Goal: Information Seeking & Learning: Check status

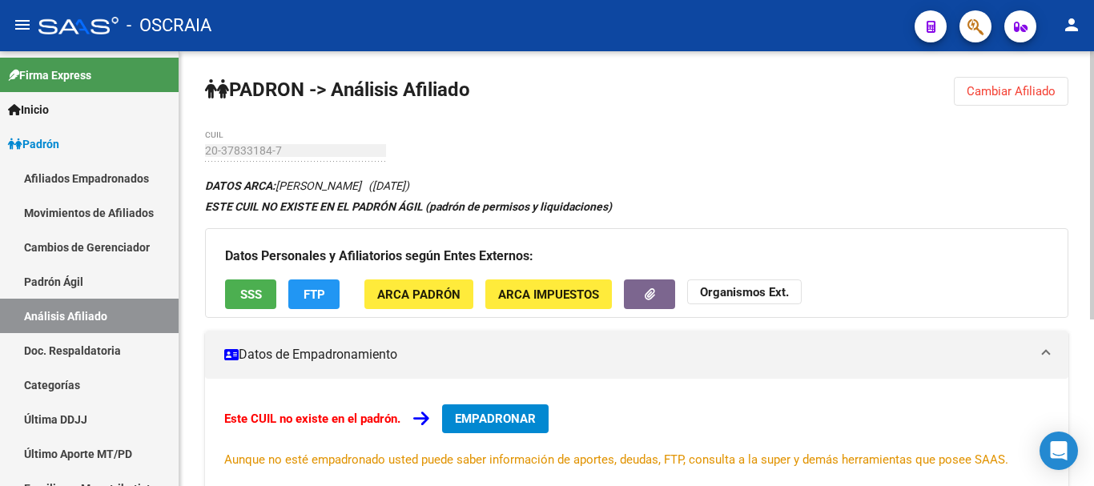
click at [629, 258] on h3 "Datos Personales y Afiliatorios según Entes Externos:" at bounding box center [636, 256] width 823 height 22
click at [625, 249] on h3 "Datos Personales y Afiliatorios según Entes Externos:" at bounding box center [636, 256] width 823 height 22
click at [577, 266] on h3 "Datos Personales y Afiliatorios según Entes Externos:" at bounding box center [636, 256] width 823 height 22
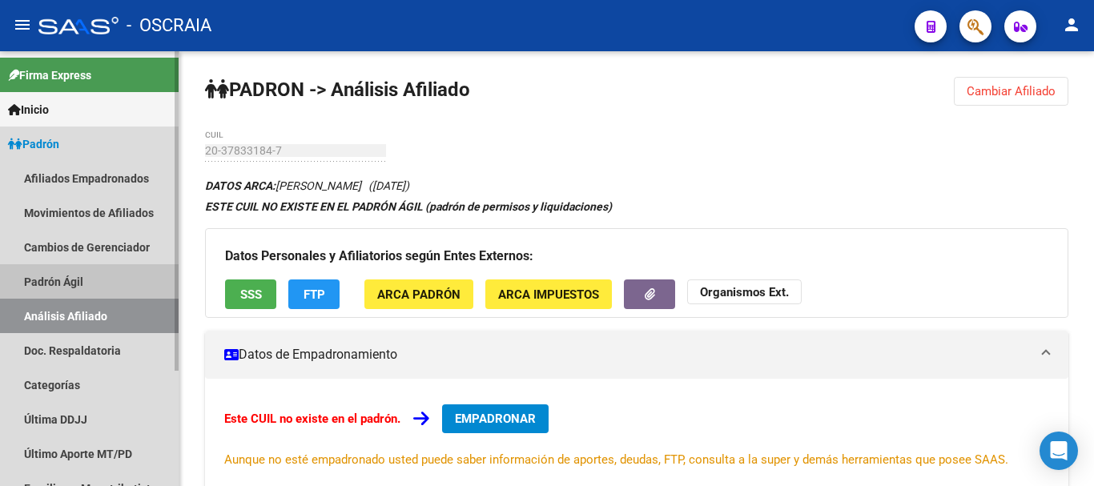
click at [56, 280] on link "Padrón Ágil" at bounding box center [89, 281] width 179 height 34
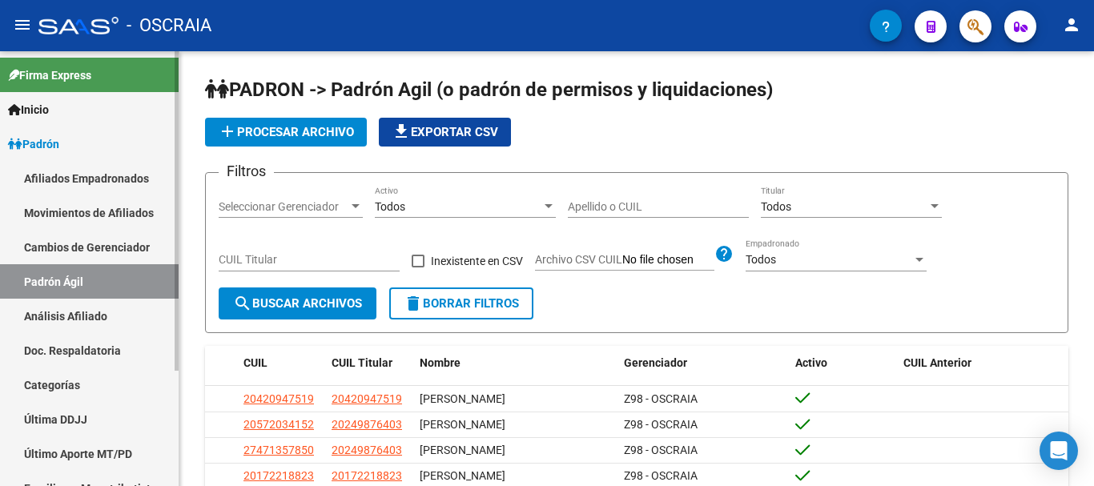
click at [87, 317] on link "Análisis Afiliado" at bounding box center [89, 316] width 179 height 34
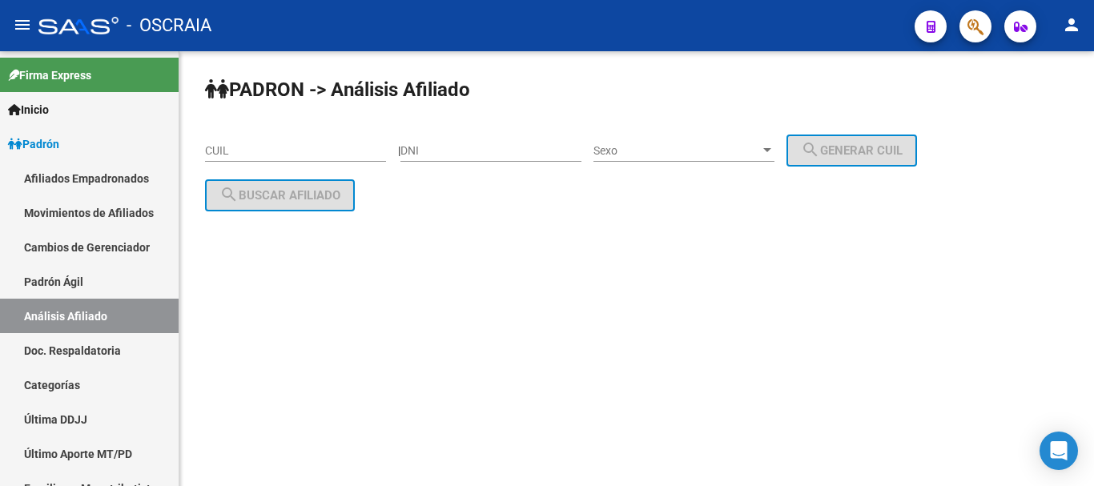
drag, startPoint x: 260, startPoint y: 128, endPoint x: 268, endPoint y: 143, distance: 16.5
click at [262, 128] on div "PADRON -> Análisis Afiliado CUIL | DNI Sexo Sexo search Generar CUIL search Bus…" at bounding box center [636, 156] width 915 height 211
click at [268, 144] on input "CUIL" at bounding box center [295, 151] width 181 height 14
type input "2"
click at [537, 157] on input "DNI" at bounding box center [490, 151] width 181 height 14
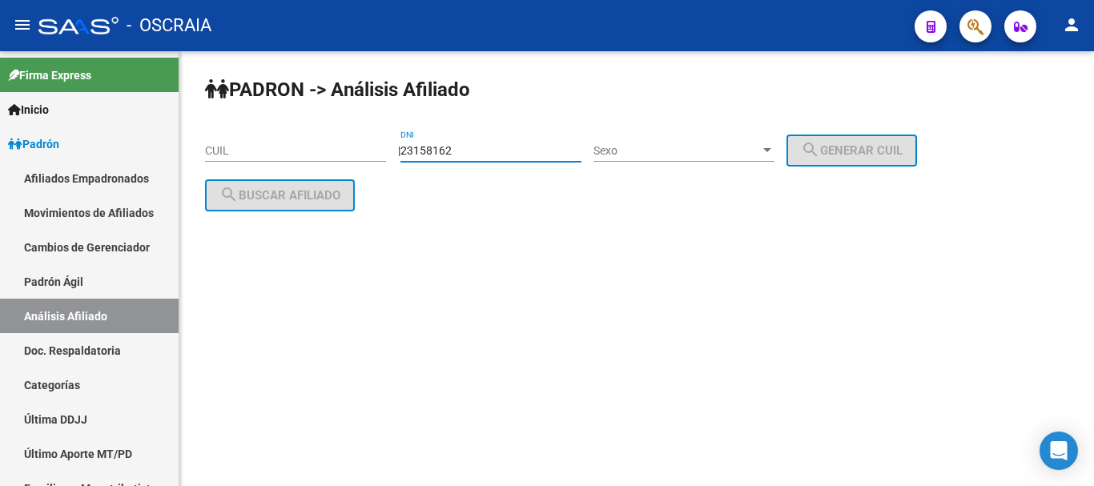
type input "23158162"
click at [718, 149] on span "Sexo" at bounding box center [676, 151] width 167 height 14
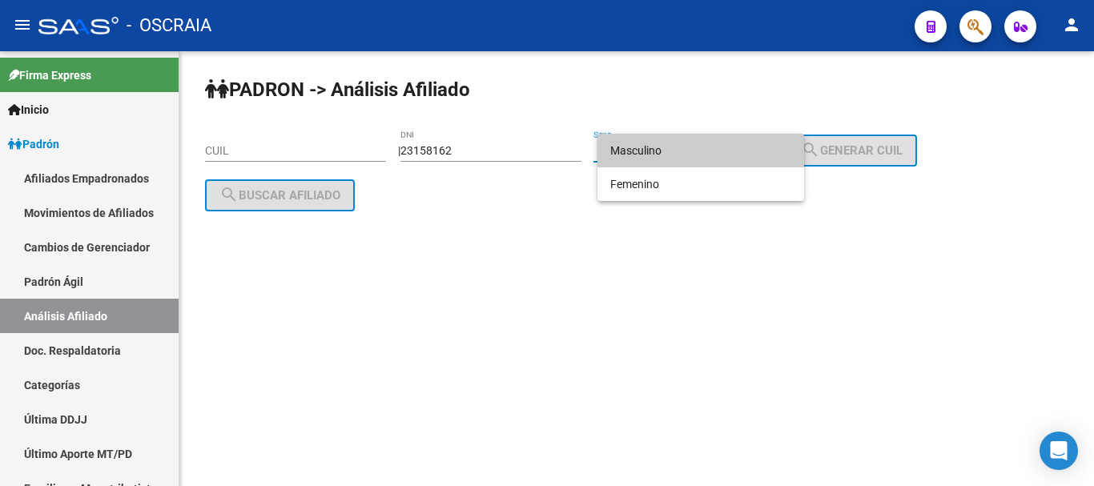
drag, startPoint x: 718, startPoint y: 151, endPoint x: 778, endPoint y: 155, distance: 60.2
click at [722, 150] on span "Masculino" at bounding box center [700, 151] width 181 height 34
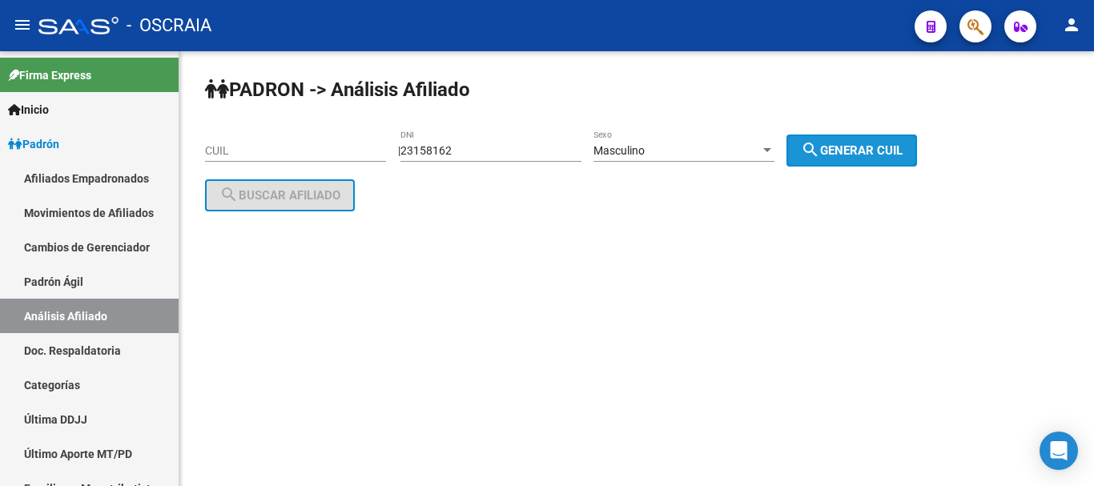
click at [871, 154] on span "search Generar CUIL" at bounding box center [852, 150] width 102 height 14
type input "20-23158162-7"
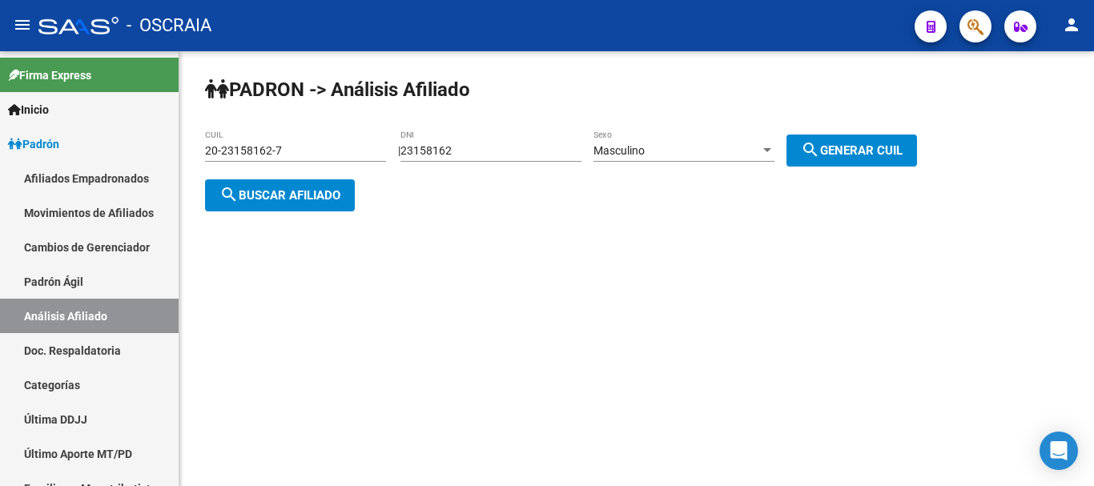
click at [882, 152] on span "search Generar CUIL" at bounding box center [852, 150] width 102 height 14
click at [233, 191] on mat-icon "search" at bounding box center [228, 194] width 19 height 19
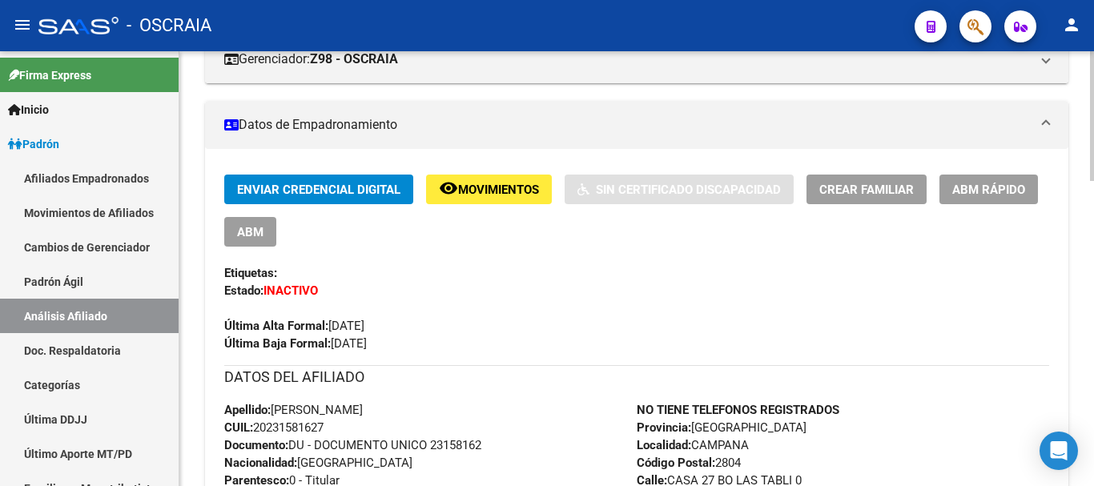
scroll to position [320, 0]
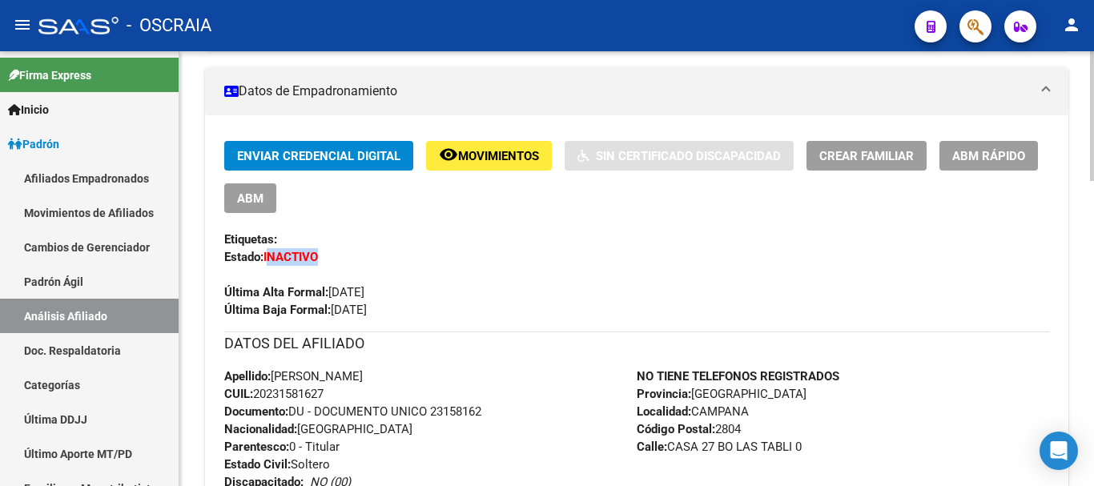
drag, startPoint x: 267, startPoint y: 255, endPoint x: 376, endPoint y: 257, distance: 109.7
click at [379, 255] on div "Enviar Credencial Digital remove_red_eye Movimientos Sin Certificado Discapacid…" at bounding box center [636, 230] width 825 height 178
click at [376, 257] on div "Enviar Credencial Digital remove_red_eye Movimientos Sin Certificado Discapacid…" at bounding box center [636, 230] width 825 height 178
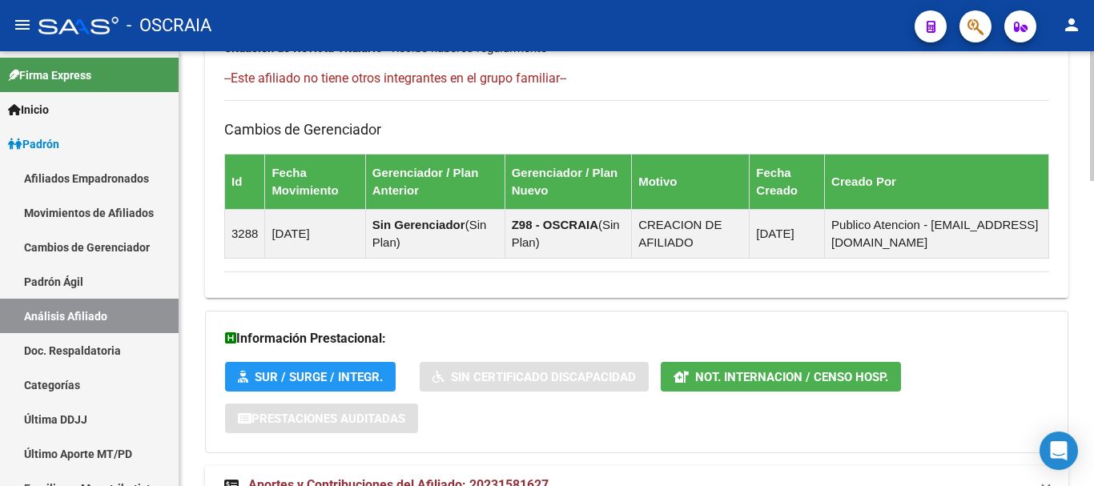
scroll to position [1019, 0]
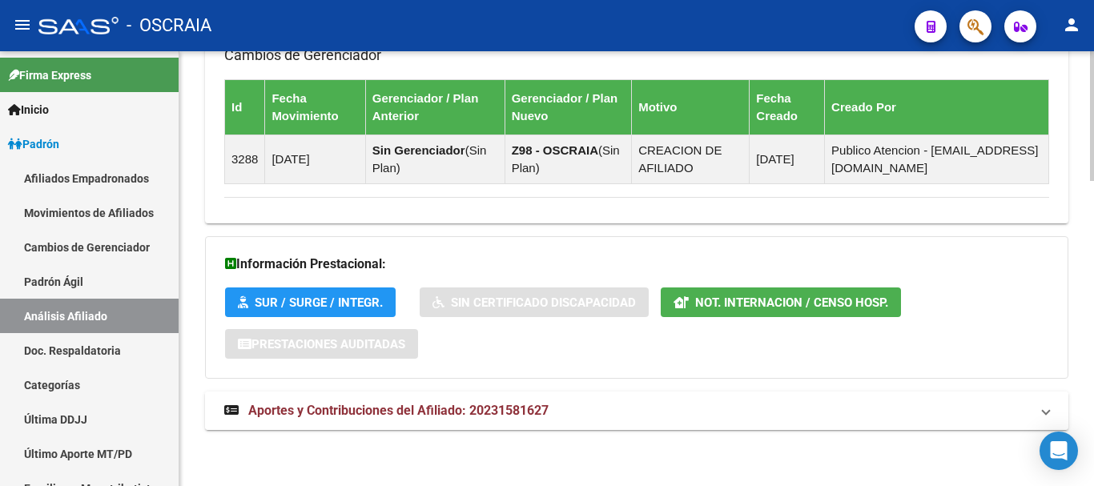
click at [433, 405] on span "Aportes y Contribuciones del Afiliado: 20231581627" at bounding box center [398, 410] width 300 height 15
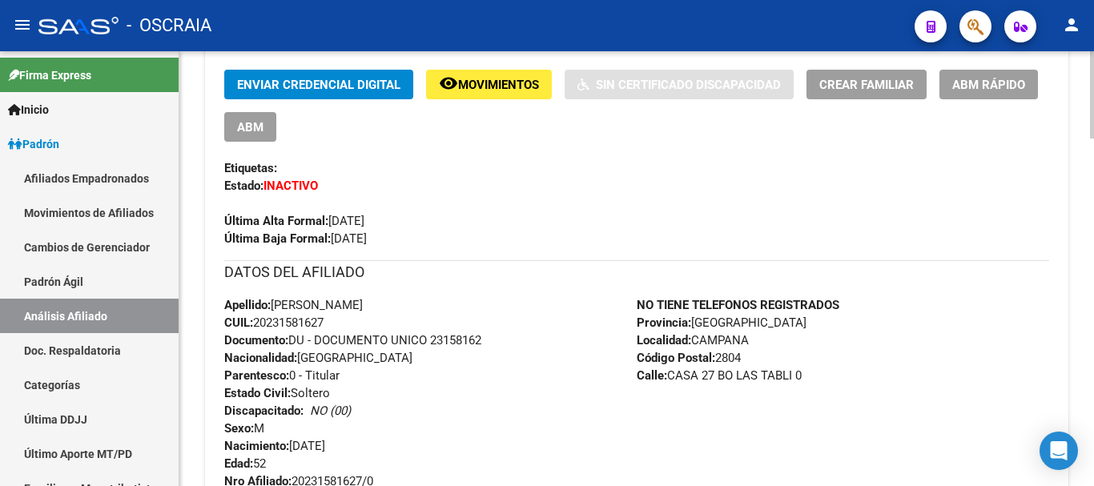
scroll to position [400, 0]
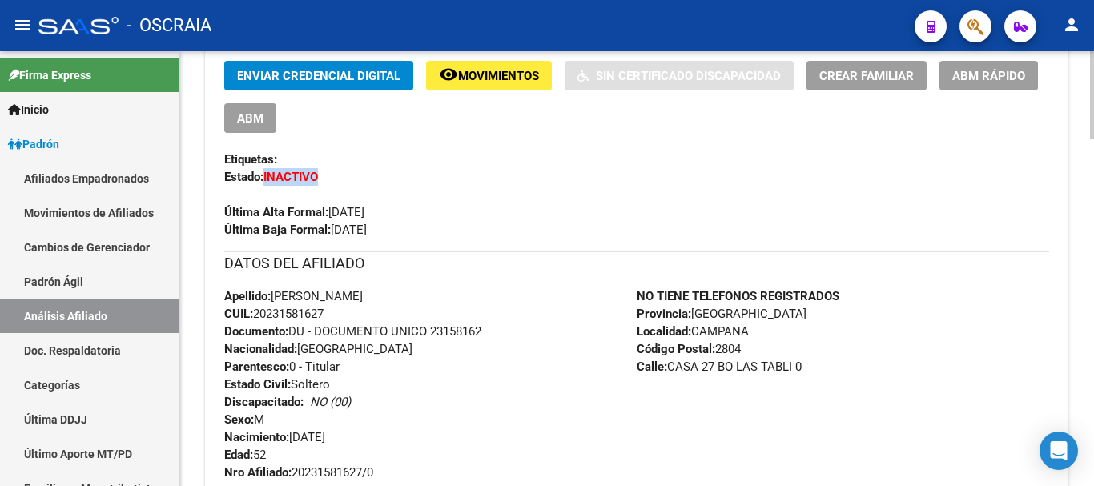
drag, startPoint x: 264, startPoint y: 172, endPoint x: 351, endPoint y: 173, distance: 86.5
click at [351, 173] on div "Enviar Credencial Digital remove_red_eye Movimientos Sin Certificado Discapacid…" at bounding box center [636, 150] width 825 height 178
click at [418, 181] on div "Enviar Credencial Digital remove_red_eye Movimientos Sin Certificado Discapacid…" at bounding box center [636, 150] width 825 height 178
drag, startPoint x: 334, startPoint y: 228, endPoint x: 404, endPoint y: 231, distance: 70.5
click at [404, 231] on div "Enviar Credencial Digital remove_red_eye Movimientos Sin Certificado Discapacid…" at bounding box center [636, 150] width 825 height 178
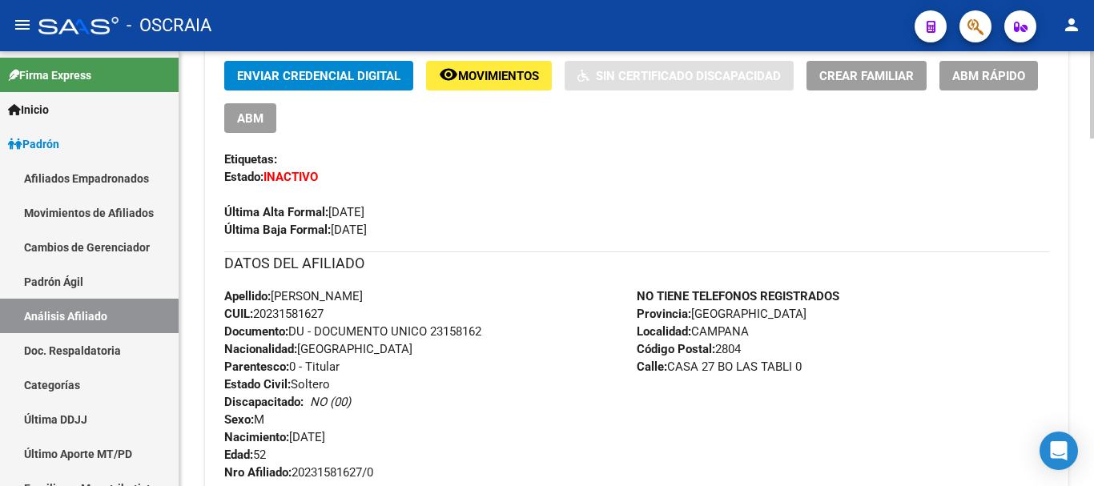
click at [417, 226] on div "Enviar Credencial Digital remove_red_eye Movimientos Sin Certificado Discapacid…" at bounding box center [636, 150] width 825 height 178
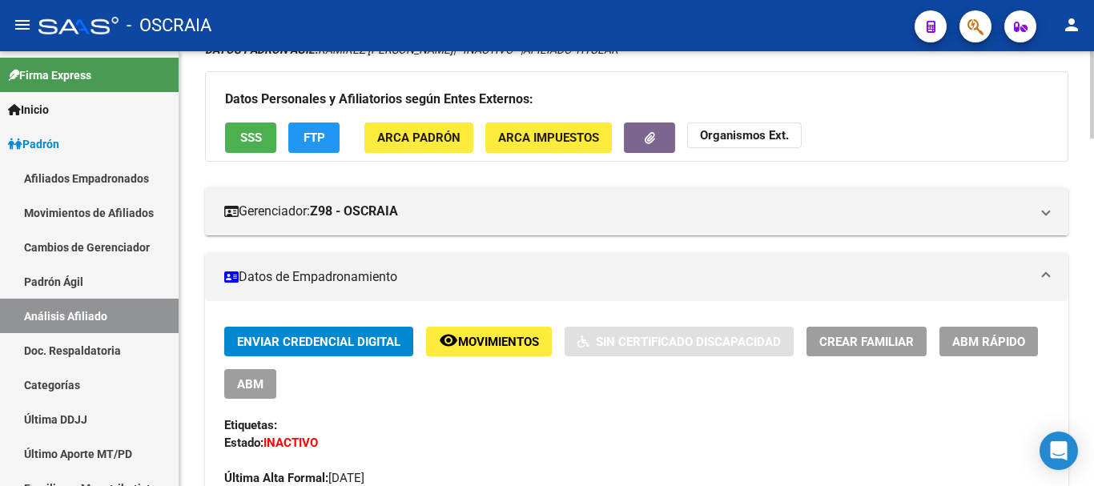
scroll to position [0, 0]
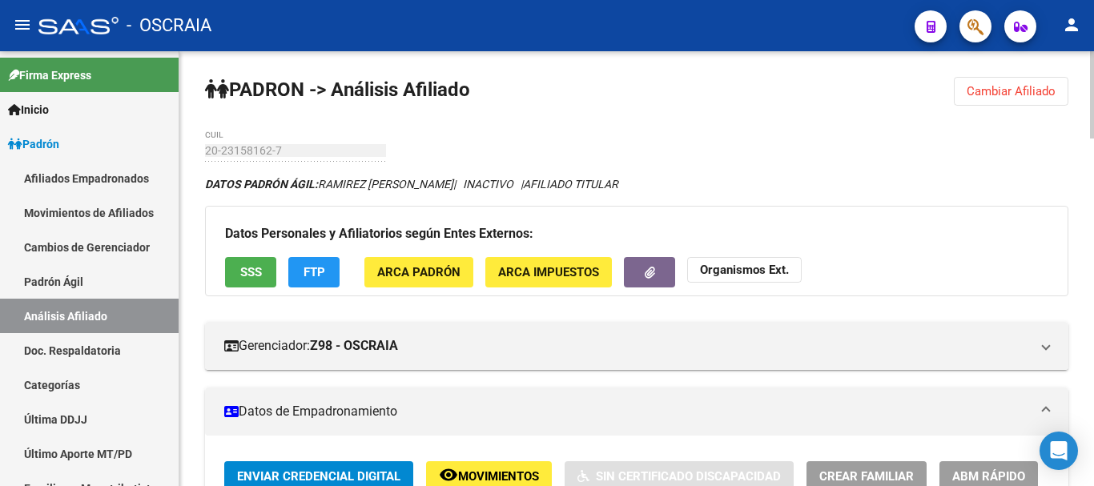
click at [22, 288] on link "Padrón Ágil" at bounding box center [89, 281] width 179 height 34
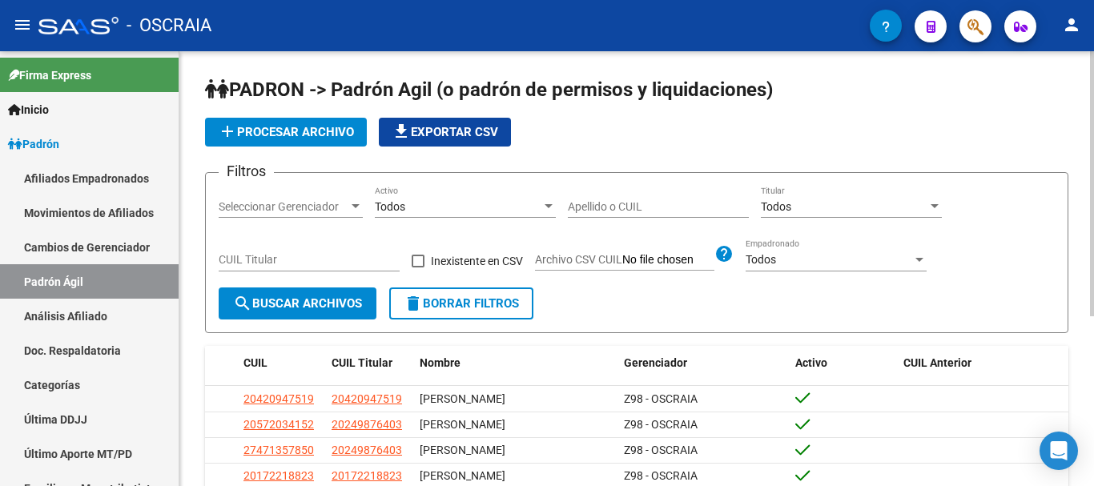
drag, startPoint x: 73, startPoint y: 323, endPoint x: 226, endPoint y: 237, distance: 175.3
click at [74, 321] on link "Análisis Afiliado" at bounding box center [89, 316] width 179 height 34
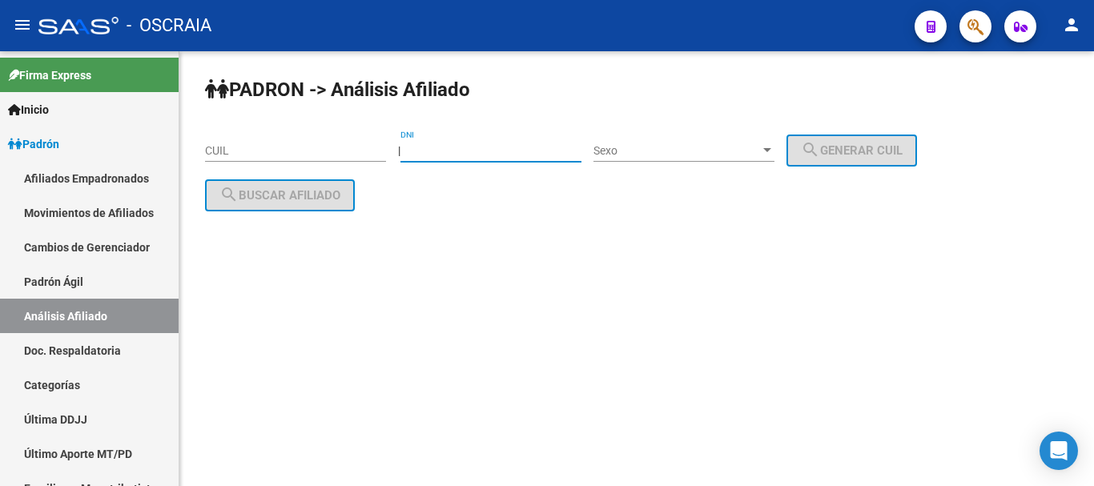
click at [452, 151] on input "DNI" at bounding box center [490, 151] width 181 height 14
type input "23158162"
click at [664, 155] on span "Sexo" at bounding box center [676, 151] width 167 height 14
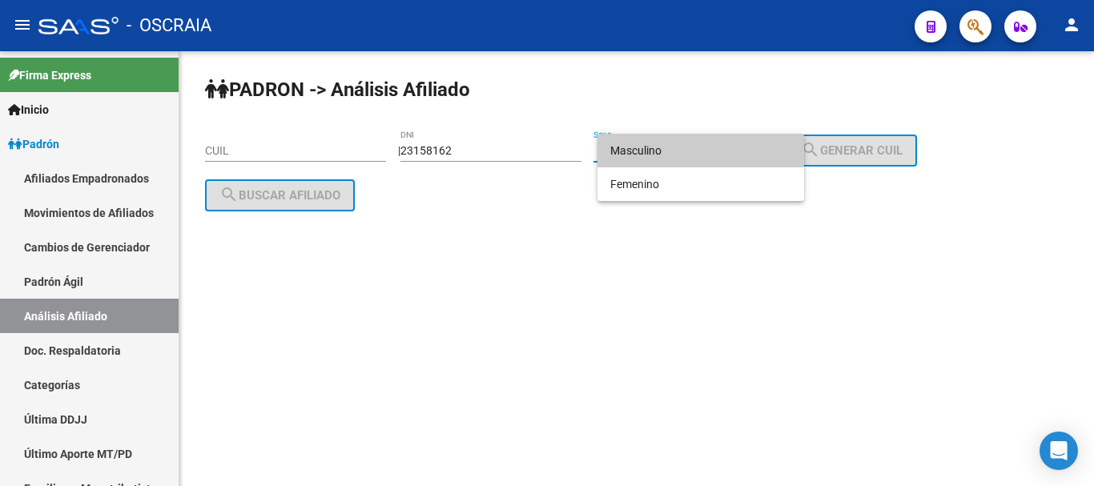
click at [665, 151] on span "Masculino" at bounding box center [700, 151] width 181 height 34
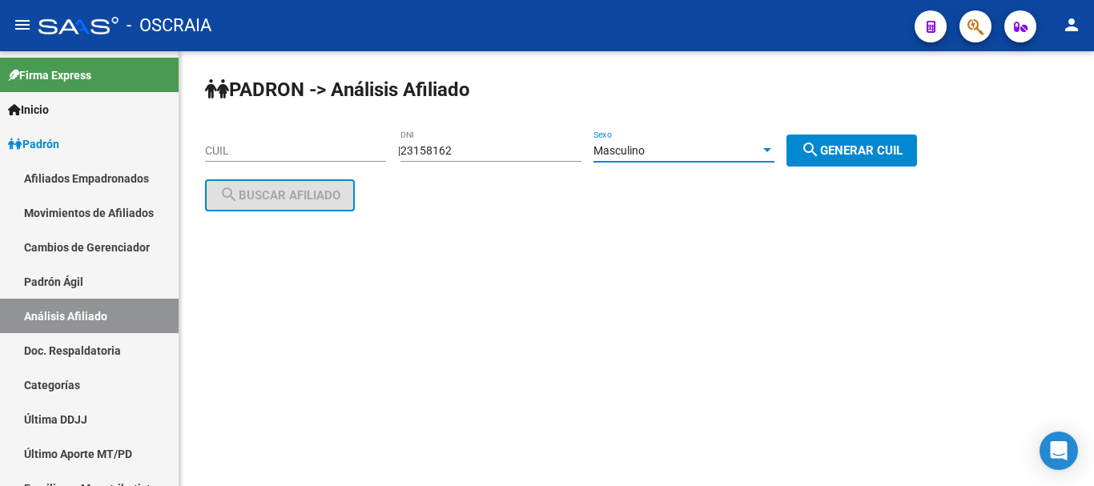
click at [897, 143] on span "search Generar CUIL" at bounding box center [852, 150] width 102 height 14
type input "20-23158162-7"
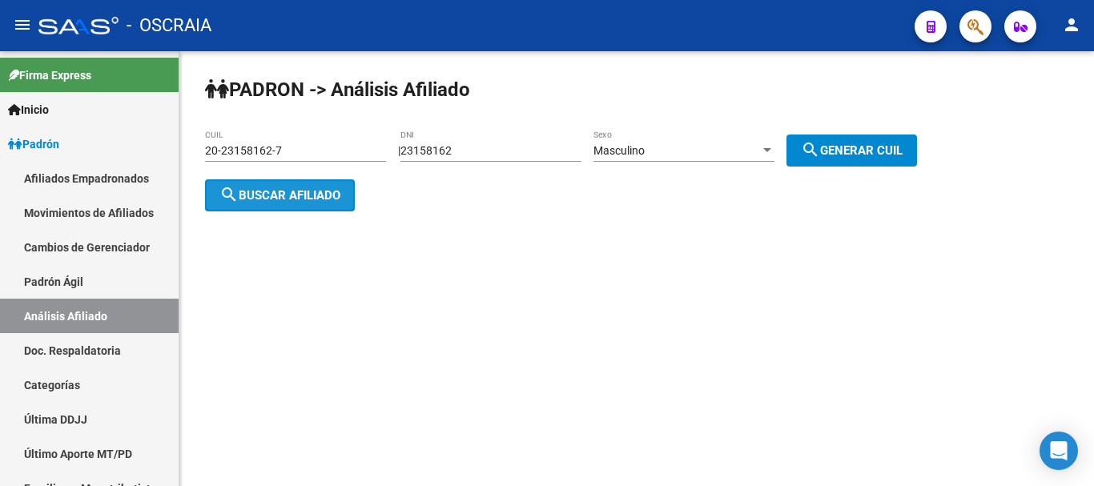
click at [264, 201] on span "search Buscar afiliado" at bounding box center [279, 195] width 121 height 14
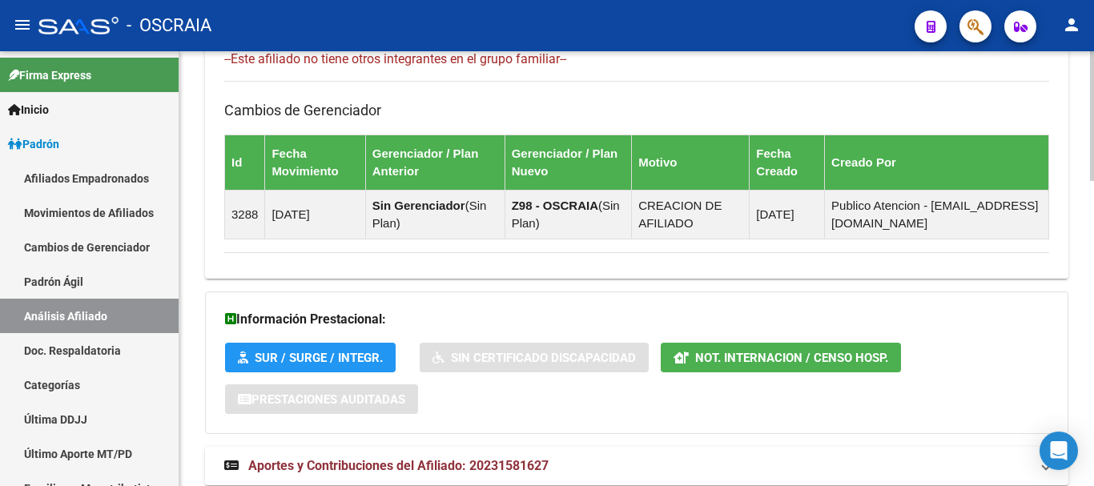
scroll to position [1019, 0]
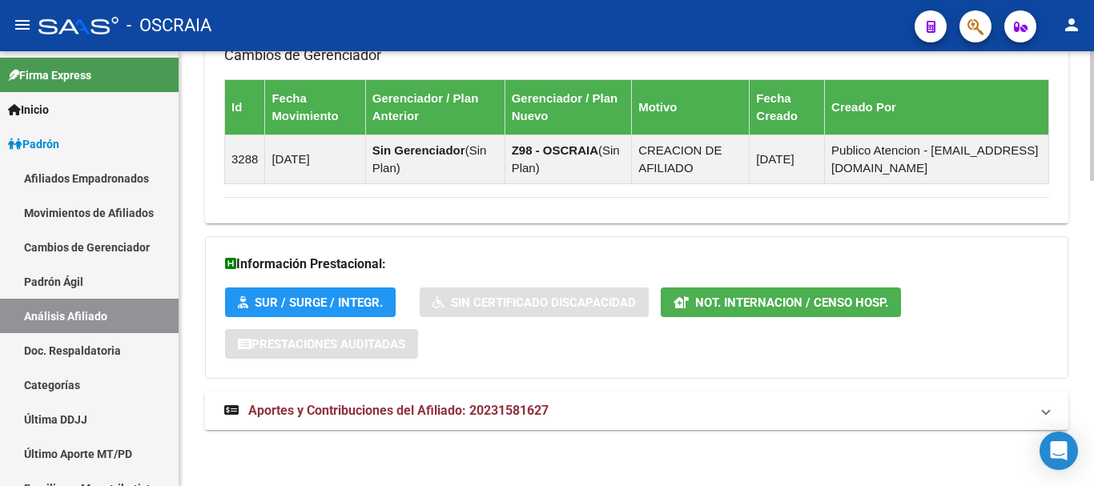
drag, startPoint x: 469, startPoint y: 431, endPoint x: 472, endPoint y: 423, distance: 8.4
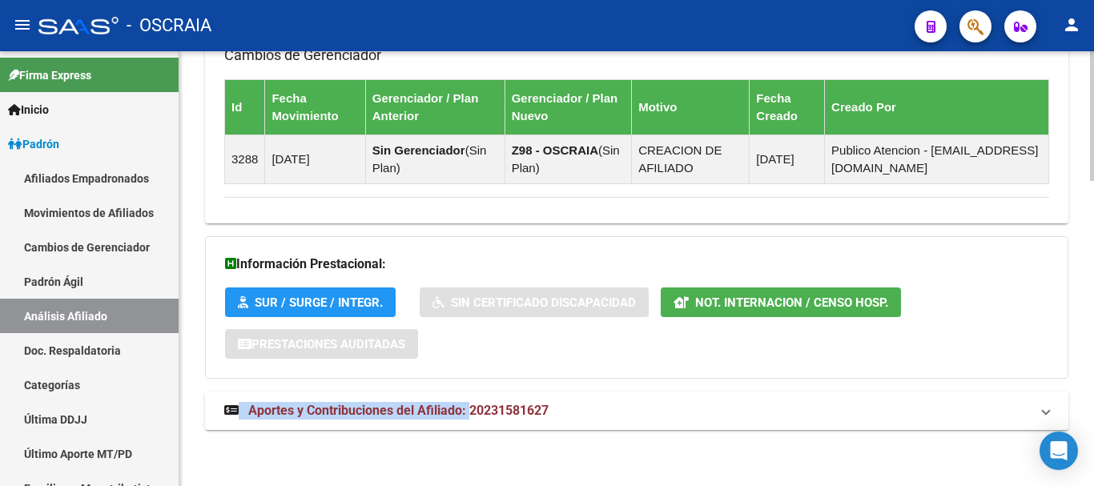
click at [474, 402] on strong "Aportes y Contribuciones del Afiliado: 20231581627" at bounding box center [386, 411] width 324 height 18
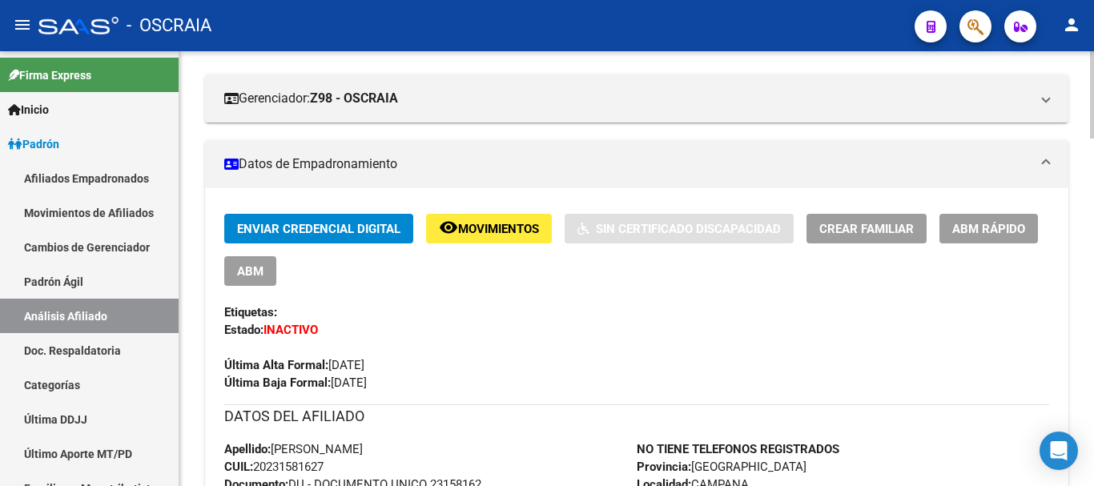
scroll to position [361, 0]
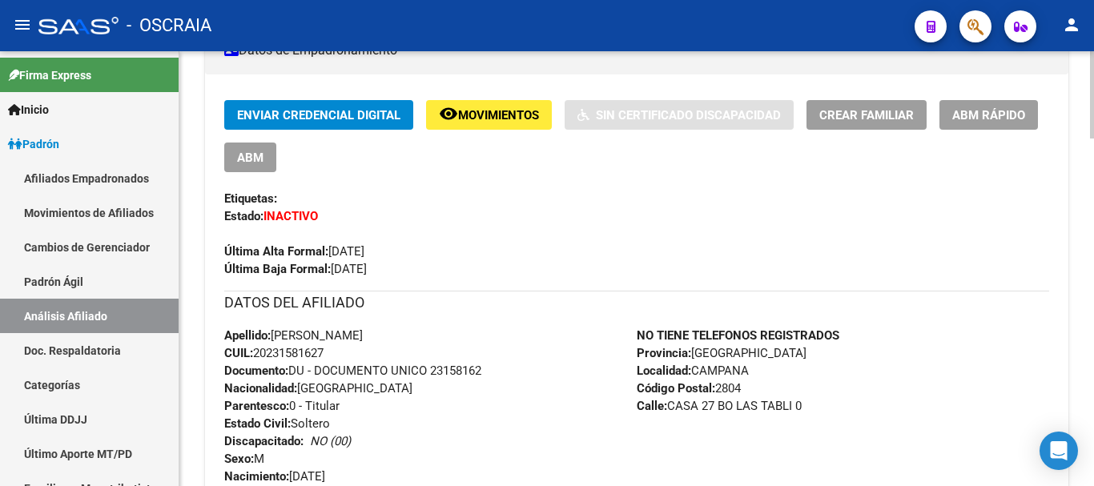
drag, startPoint x: 331, startPoint y: 266, endPoint x: 396, endPoint y: 274, distance: 66.2
click at [367, 274] on span "Última Baja Formal: [DATE]" at bounding box center [295, 269] width 143 height 14
click at [404, 267] on div "Enviar Credencial Digital remove_red_eye Movimientos Sin Certificado Discapacid…" at bounding box center [636, 189] width 825 height 178
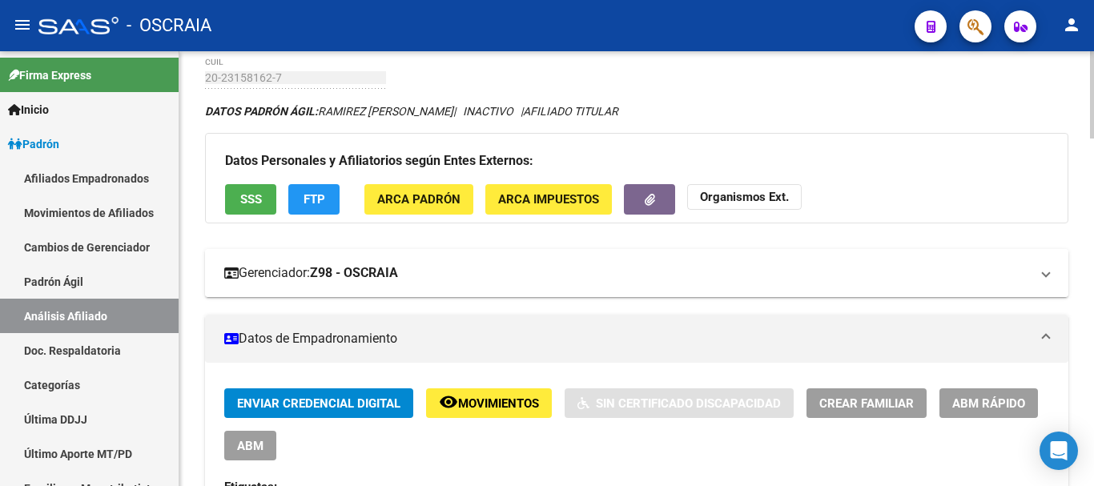
scroll to position [41, 0]
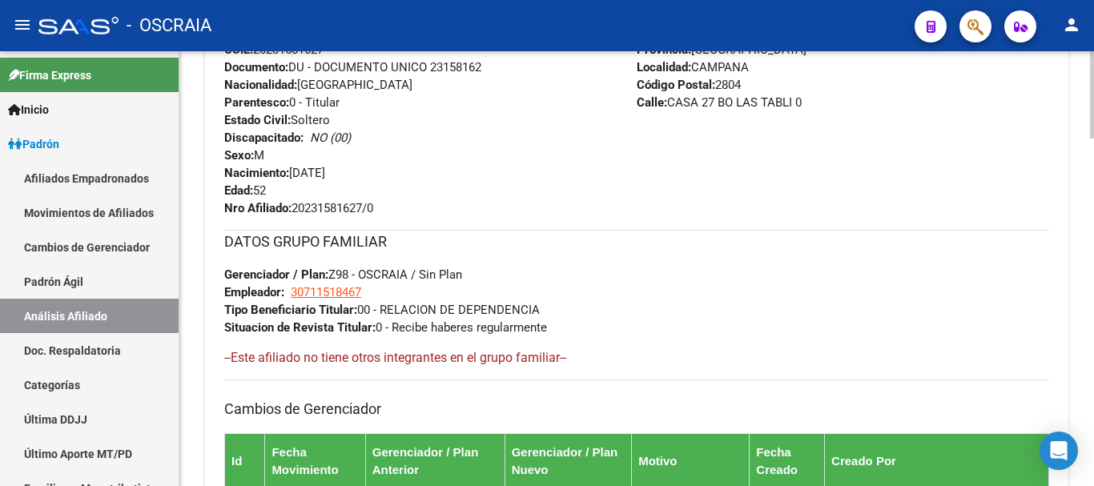
scroll to position [762, 0]
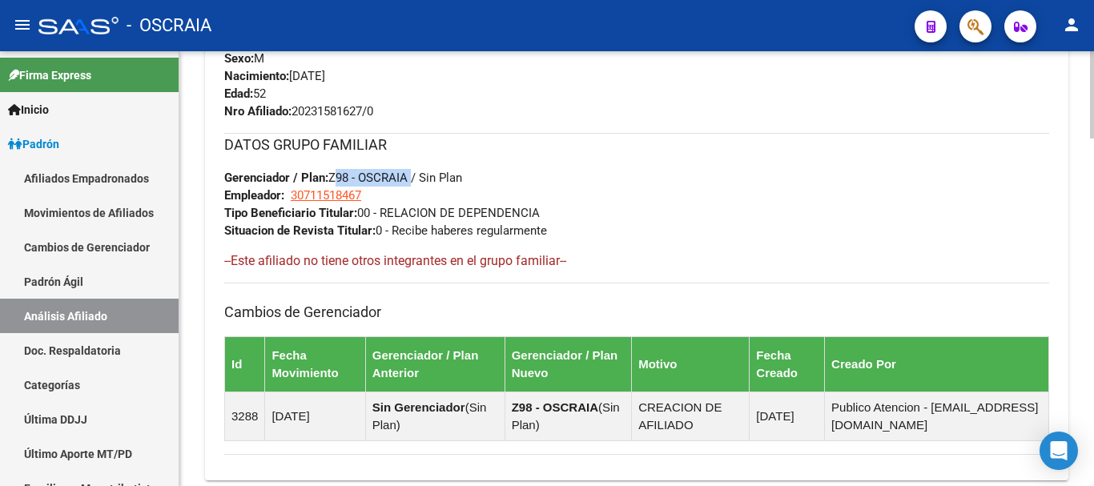
copy span "Z98 - OSCRAIA"
drag, startPoint x: 332, startPoint y: 176, endPoint x: 410, endPoint y: 179, distance: 77.8
click at [409, 179] on span "Gerenciador / Plan: Z98 - OSCRAIA / Sin Plan" at bounding box center [343, 178] width 238 height 14
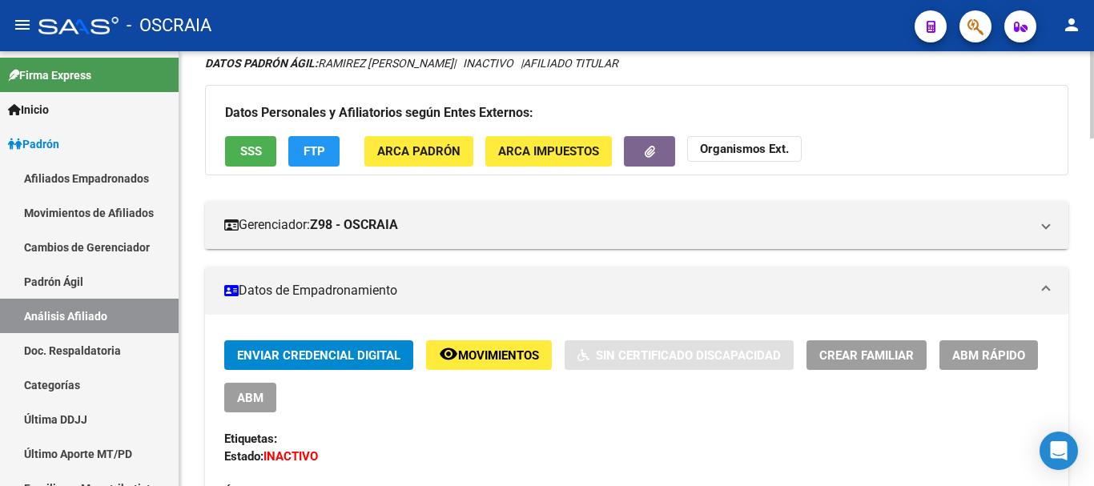
scroll to position [281, 0]
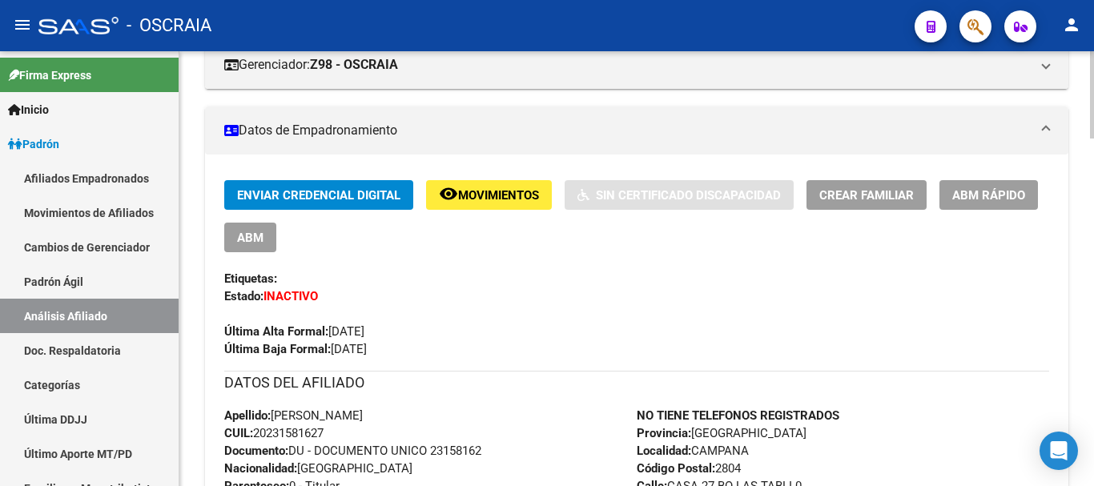
copy span "[DATE]"
drag, startPoint x: 402, startPoint y: 329, endPoint x: 333, endPoint y: 328, distance: 68.9
click at [333, 328] on div "Última Alta Formal: [DATE]" at bounding box center [636, 322] width 825 height 35
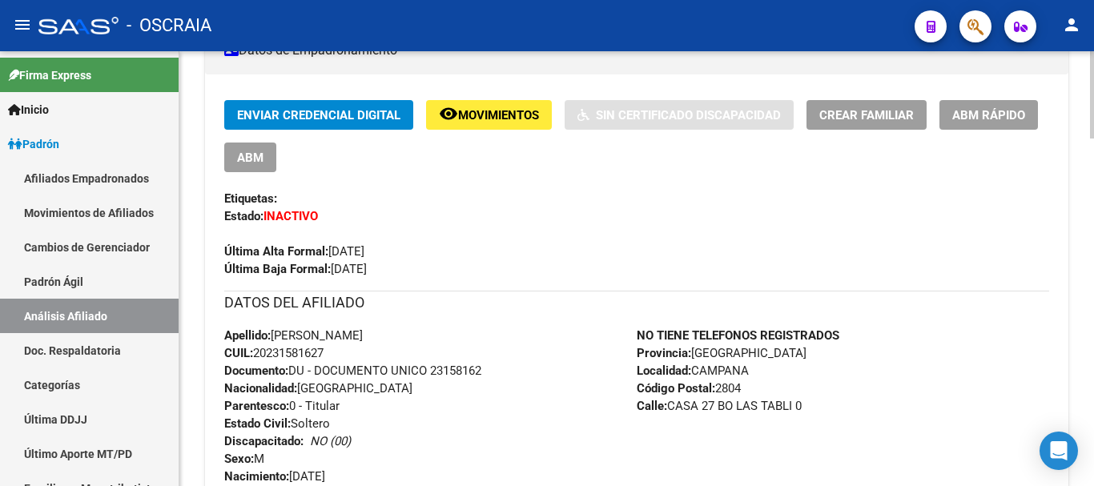
copy span "[DATE]"
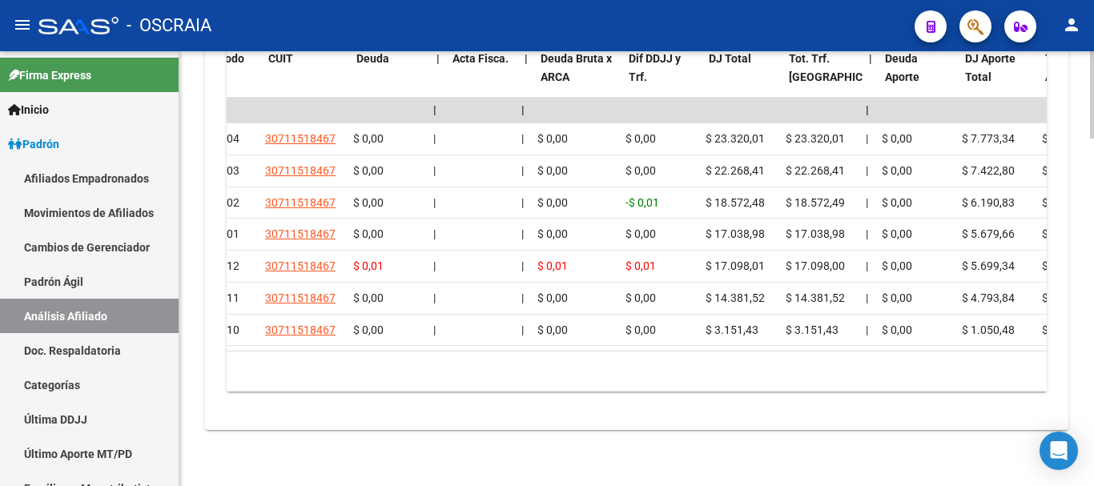
scroll to position [0, 0]
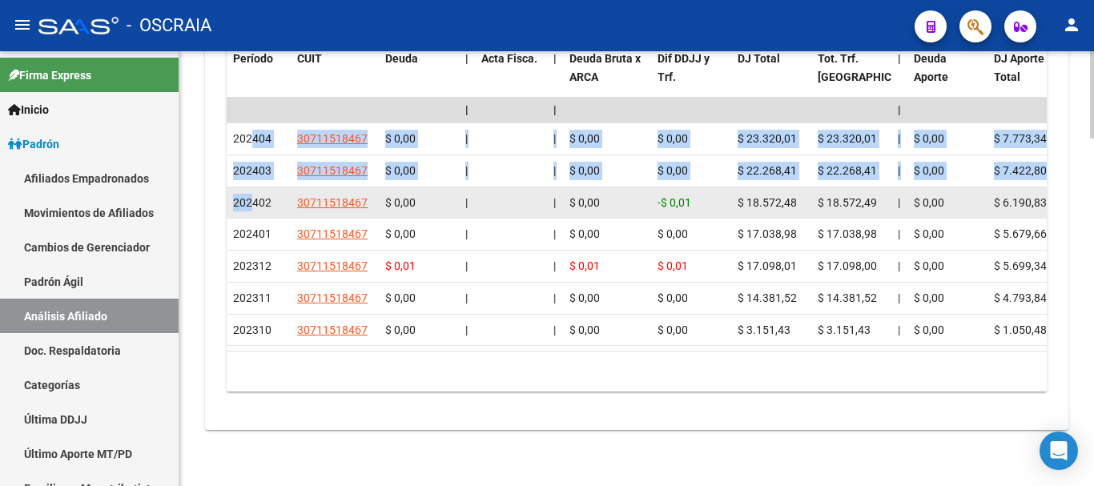
drag, startPoint x: 249, startPoint y: 111, endPoint x: 250, endPoint y: 187, distance: 75.3
click at [250, 187] on datatable-scroller "| | | | | | | | | | | | | 202404 30711518467 $ 0,00 | | $ 0,00 $ 0,00 $ 23.320,…" at bounding box center [637, 222] width 820 height 248
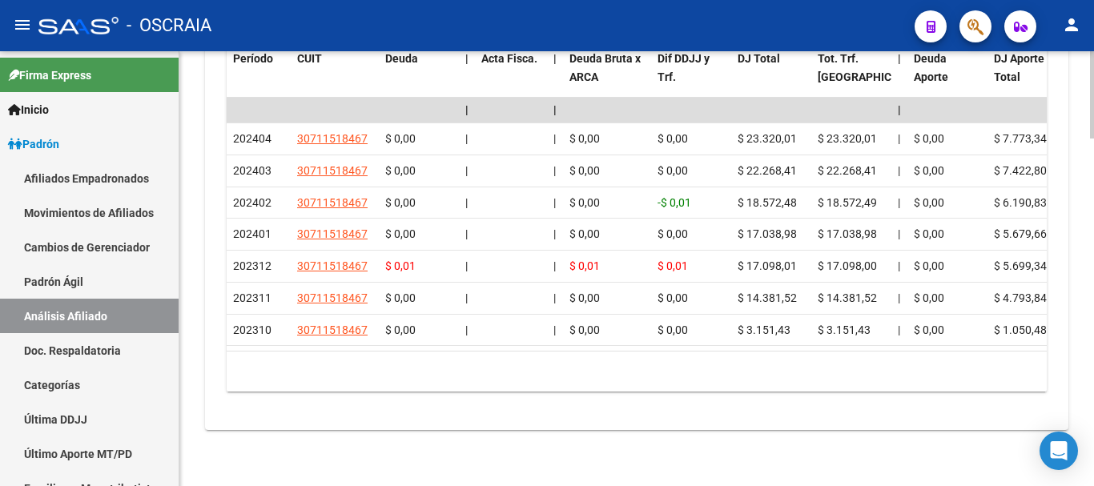
click at [312, 386] on div "10 total 1" at bounding box center [637, 372] width 820 height 40
click at [73, 283] on link "Padrón Ágil" at bounding box center [89, 281] width 179 height 34
click at [74, 312] on link "Análisis Afiliado" at bounding box center [89, 316] width 179 height 34
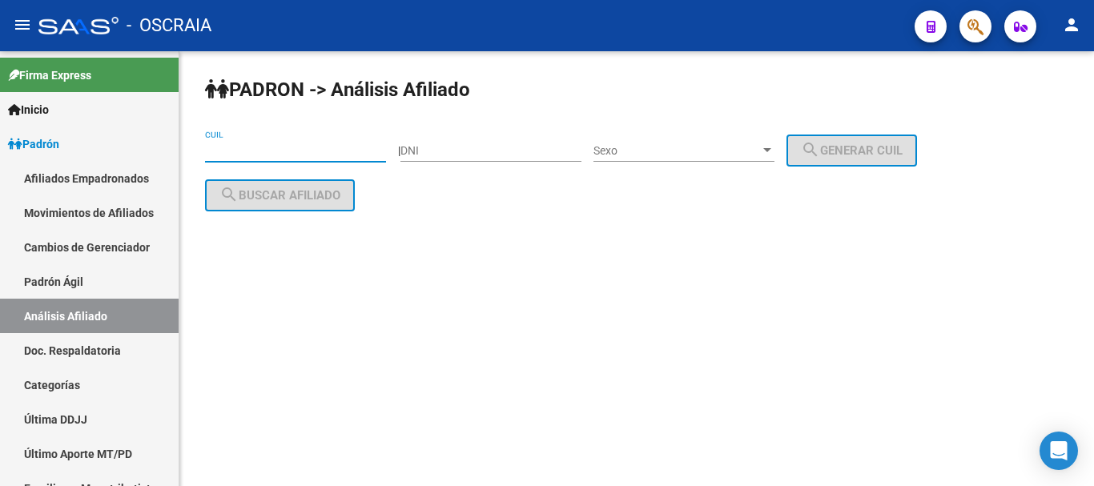
click at [252, 147] on input "CUIL" at bounding box center [295, 151] width 181 height 14
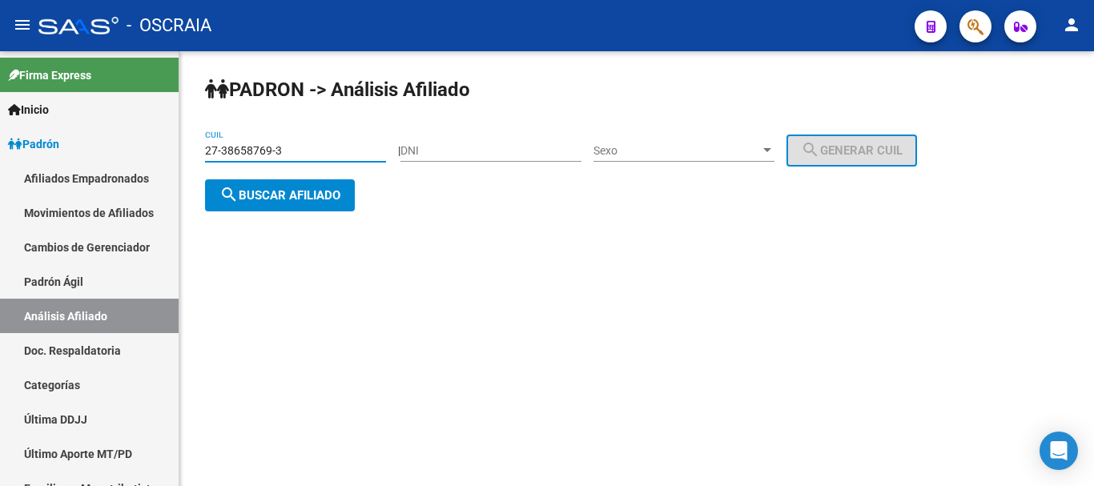
type input "27-38658769-3"
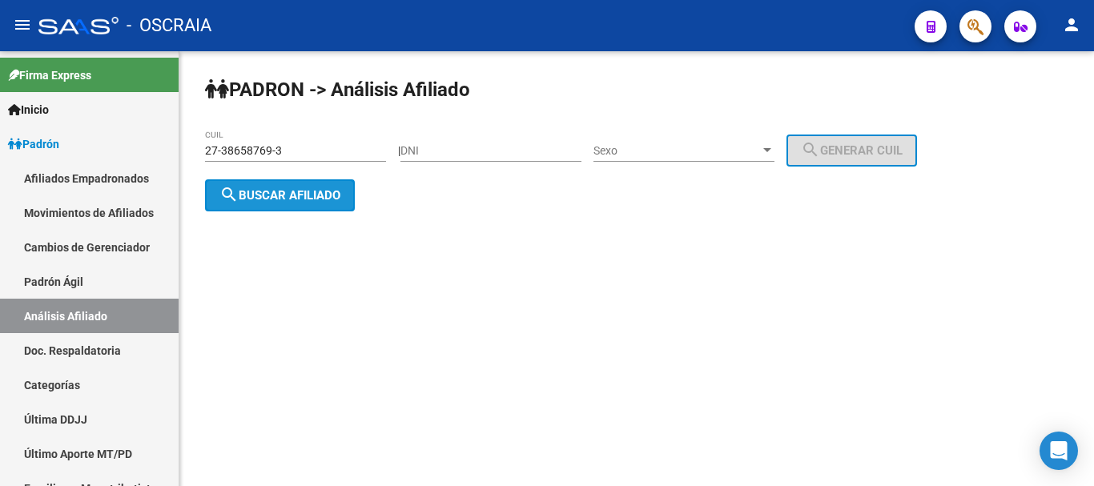
click at [259, 183] on button "search Buscar afiliado" at bounding box center [280, 195] width 150 height 32
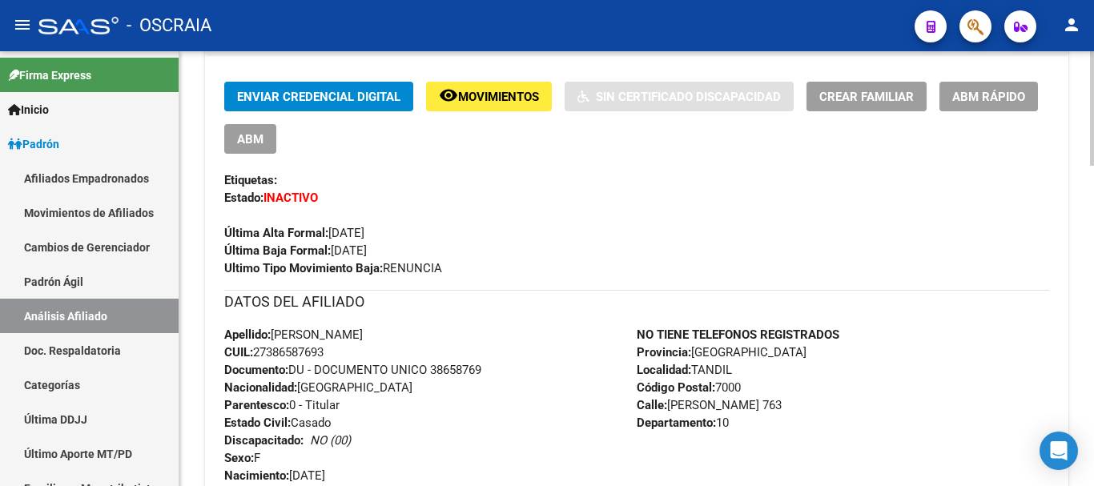
scroll to position [320, 0]
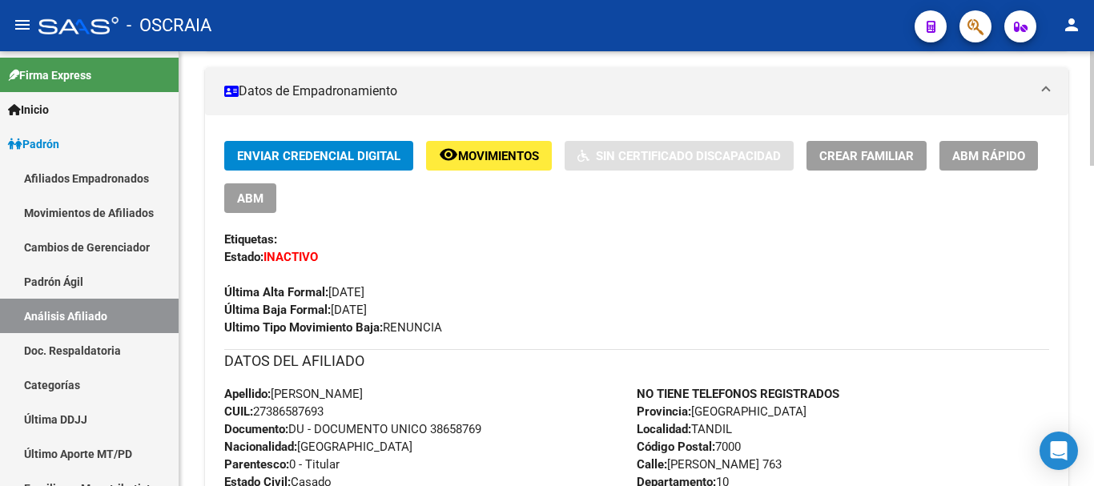
drag, startPoint x: 329, startPoint y: 309, endPoint x: 389, endPoint y: 309, distance: 60.1
click at [367, 309] on span "Última Baja Formal: [DATE]" at bounding box center [295, 310] width 143 height 14
click at [408, 310] on div "Enviar Credencial Digital remove_red_eye Movimientos Sin Certificado Discapacid…" at bounding box center [636, 238] width 825 height 195
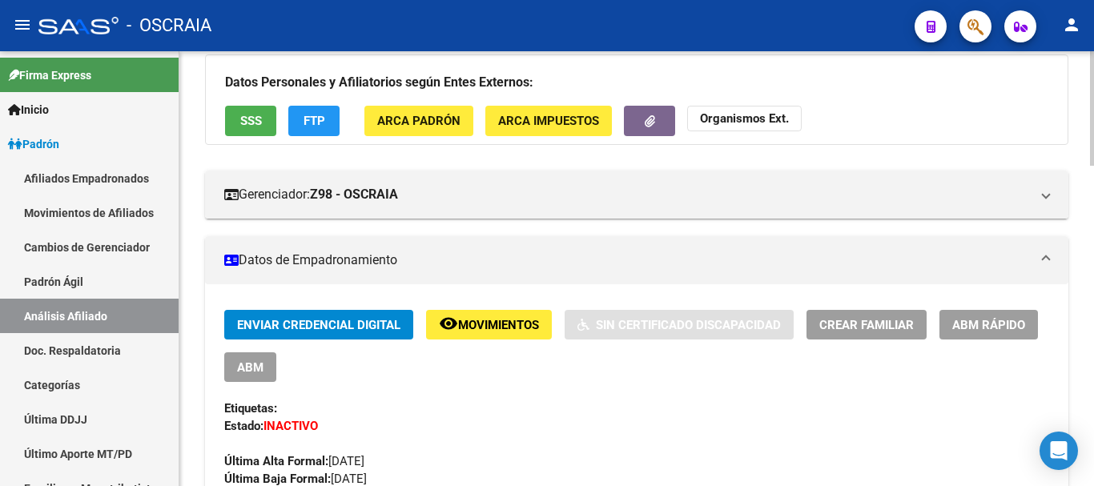
scroll to position [80, 0]
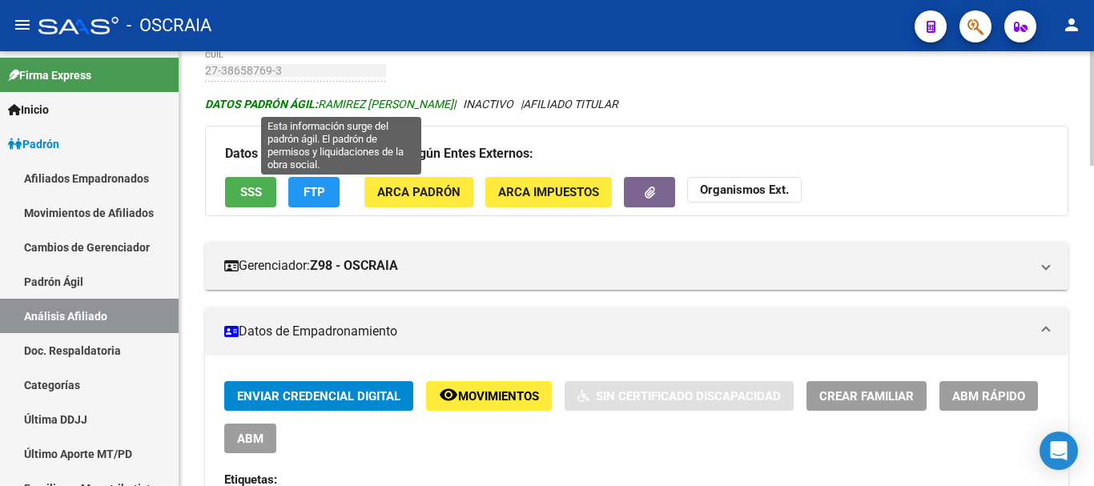
copy span "RAMIREZ [PERSON_NAME]"
drag, startPoint x: 324, startPoint y: 105, endPoint x: 472, endPoint y: 104, distance: 148.2
click at [453, 104] on span "DATOS PADRÓN ÁGIL: [PERSON_NAME]" at bounding box center [329, 104] width 248 height 13
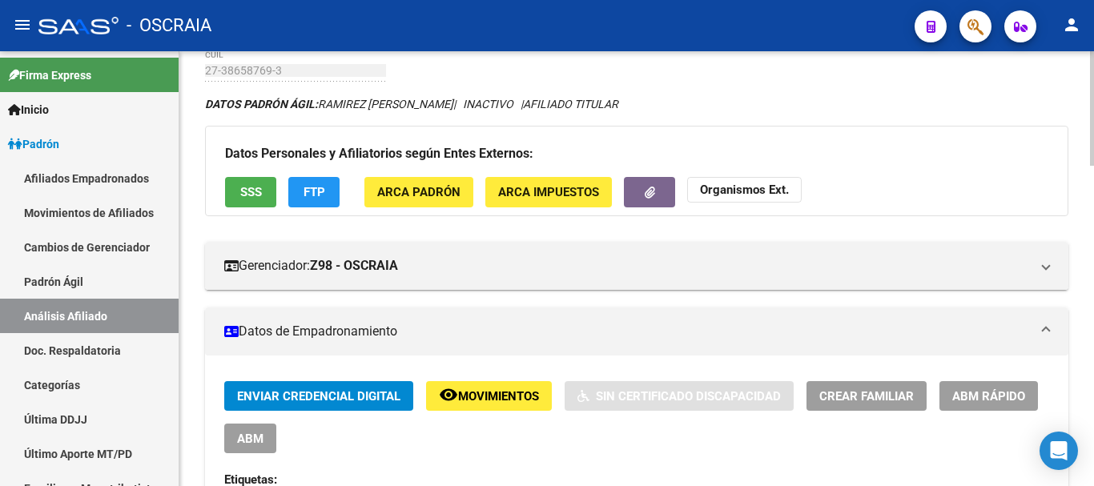
scroll to position [0, 0]
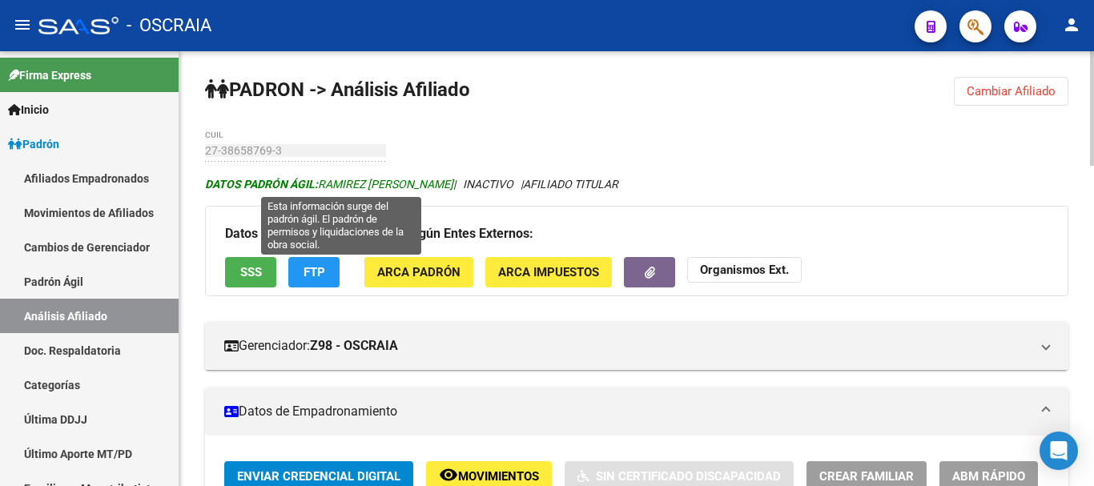
copy span "[PERSON_NAME]"
drag, startPoint x: 475, startPoint y: 185, endPoint x: 369, endPoint y: 187, distance: 105.7
click at [369, 187] on span "DATOS PADRÓN ÁGIL: [PERSON_NAME]" at bounding box center [329, 184] width 248 height 13
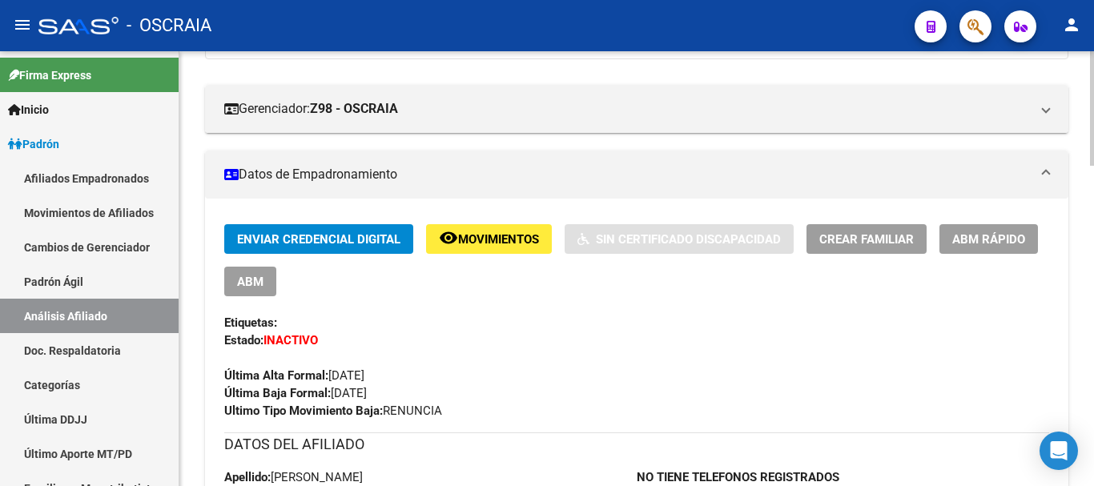
scroll to position [320, 0]
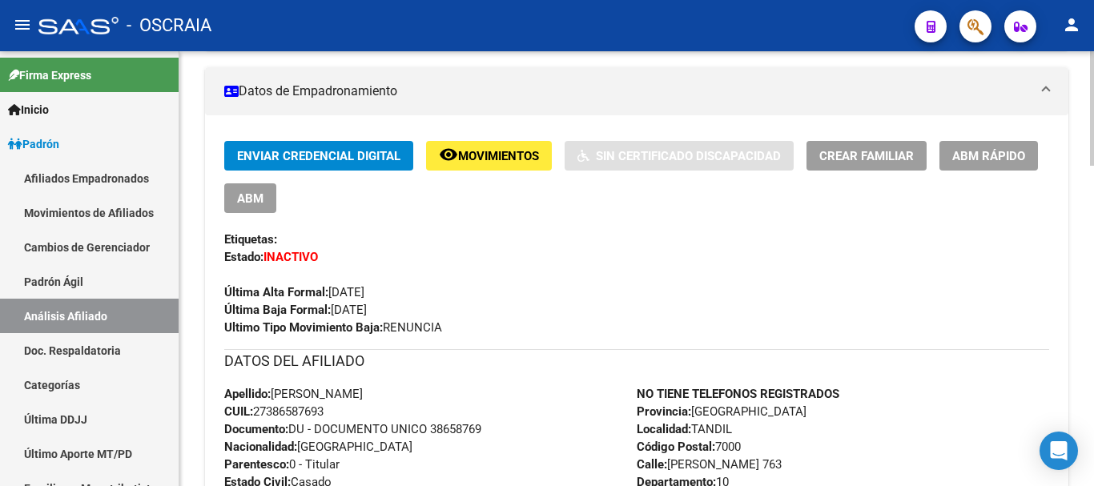
drag, startPoint x: 329, startPoint y: 288, endPoint x: 404, endPoint y: 285, distance: 74.6
click at [404, 285] on div "Última Alta Formal: [DATE]" at bounding box center [636, 283] width 825 height 35
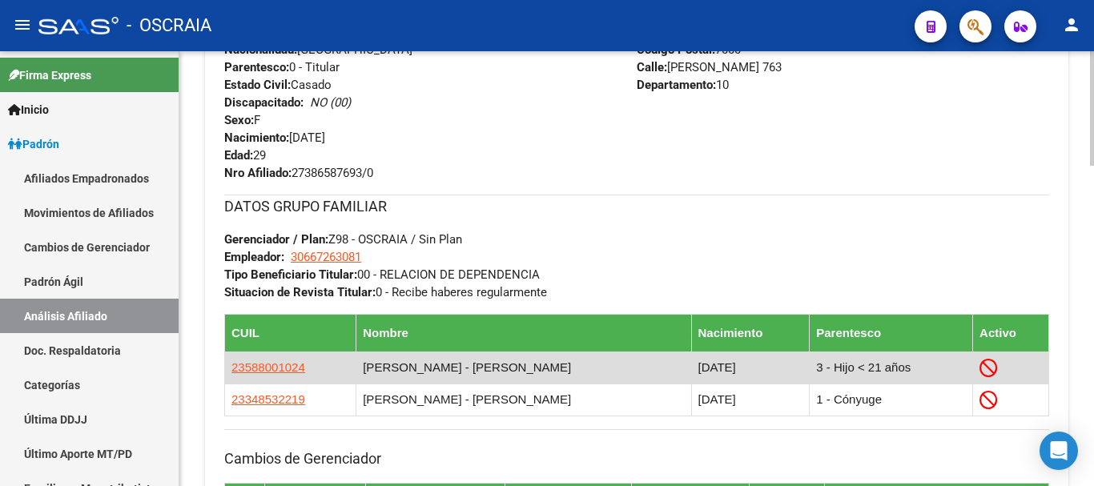
scroll to position [721, 0]
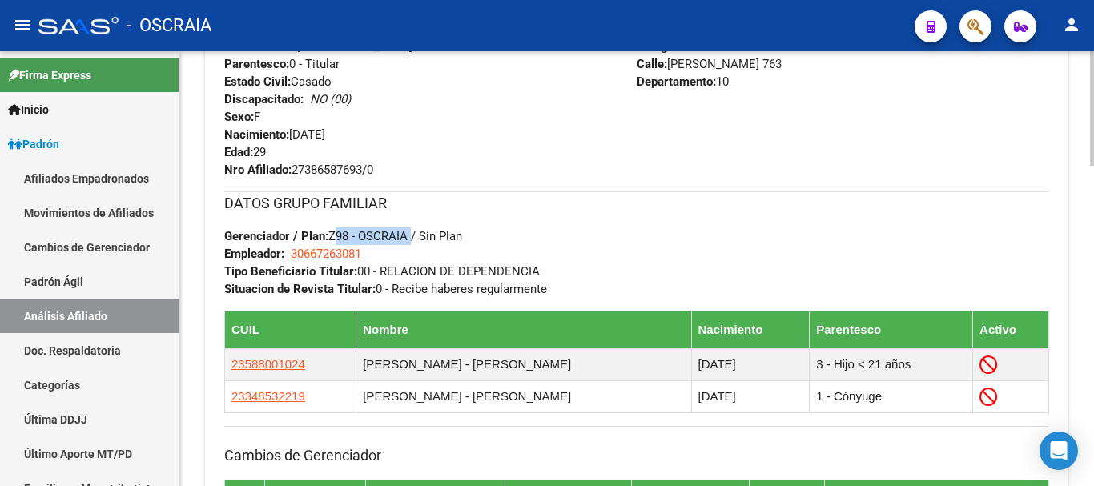
copy span "Z98 - OSCRAIA"
drag, startPoint x: 412, startPoint y: 234, endPoint x: 332, endPoint y: 234, distance: 80.1
click at [332, 234] on span "Gerenciador / Plan: Z98 - OSCRAIA / Sin Plan" at bounding box center [343, 236] width 238 height 14
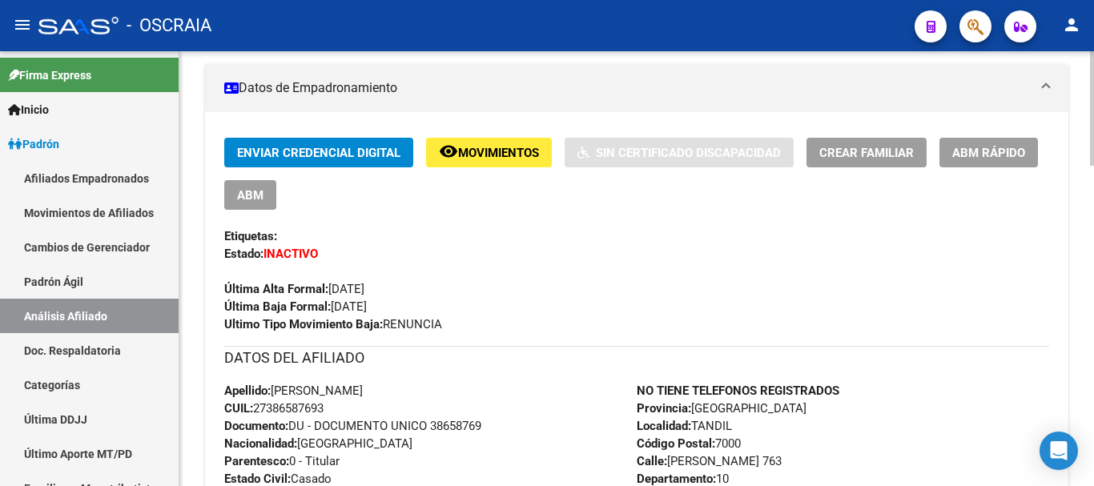
scroll to position [320, 0]
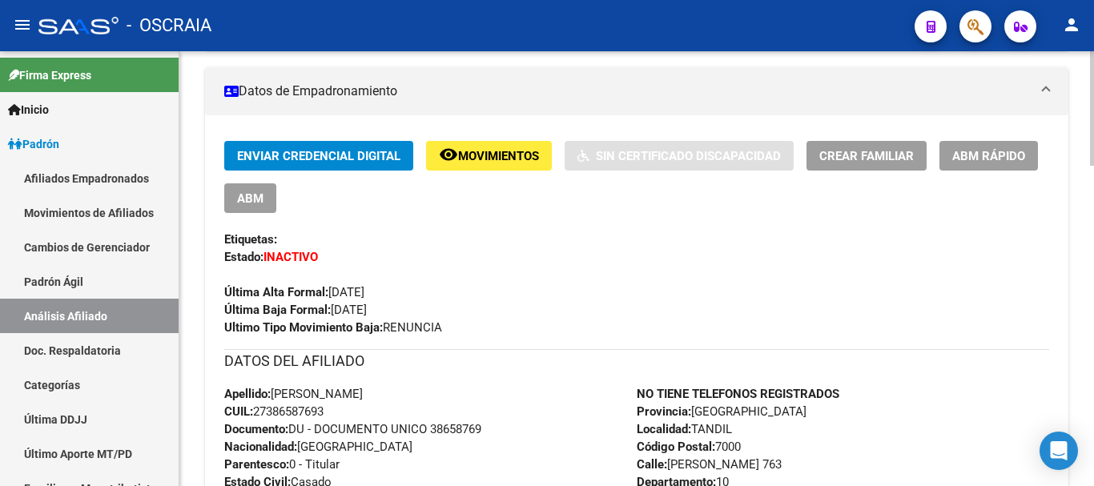
copy span "[DATE]"
drag, startPoint x: 331, startPoint y: 288, endPoint x: 396, endPoint y: 292, distance: 65.7
click at [396, 292] on div "Última Alta Formal: [DATE]" at bounding box center [636, 283] width 825 height 35
click at [111, 286] on link "Padrón Ágil" at bounding box center [89, 281] width 179 height 34
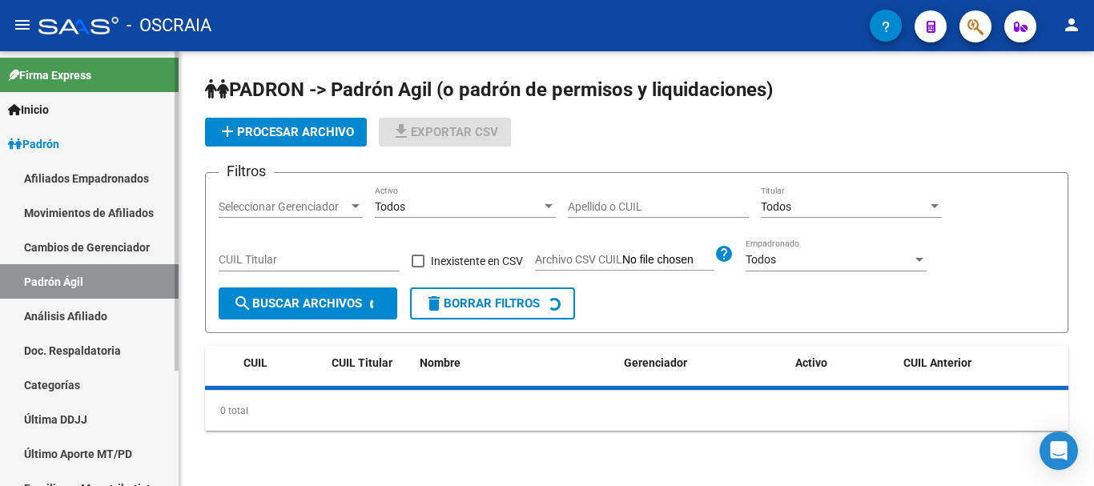
click at [111, 309] on link "Análisis Afiliado" at bounding box center [89, 316] width 179 height 34
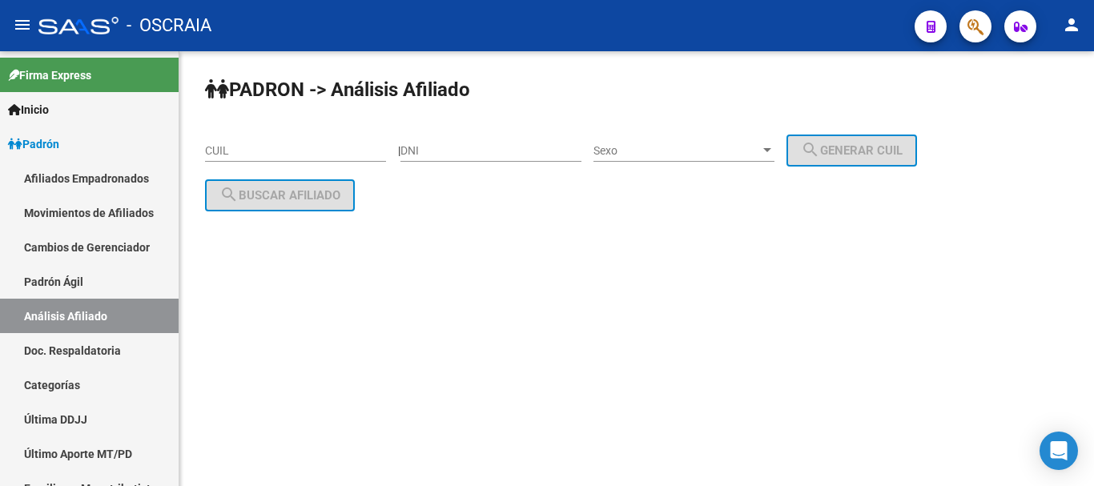
click at [451, 155] on input "DNI" at bounding box center [490, 151] width 181 height 14
type input "20816169"
click at [666, 146] on span "Sexo" at bounding box center [676, 151] width 167 height 14
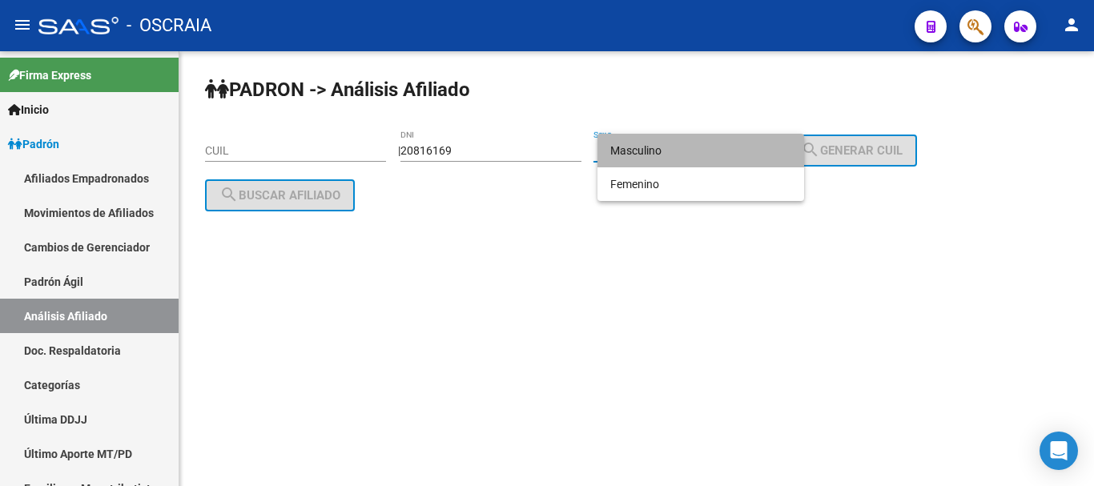
drag, startPoint x: 669, startPoint y: 156, endPoint x: 810, endPoint y: 151, distance: 141.9
click at [685, 155] on span "Masculino" at bounding box center [700, 151] width 181 height 34
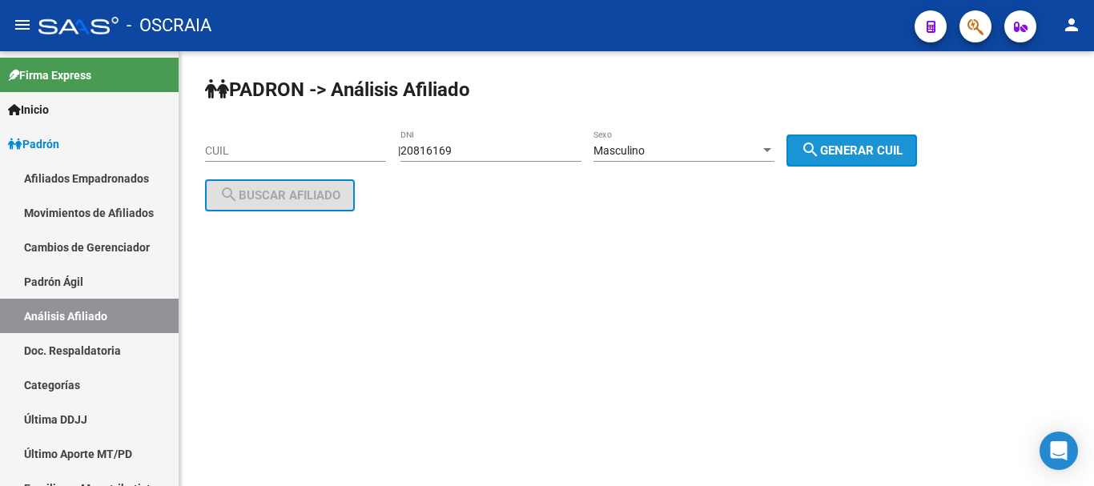
click at [863, 141] on button "search Generar CUIL" at bounding box center [851, 151] width 131 height 32
type input "20-20816169-6"
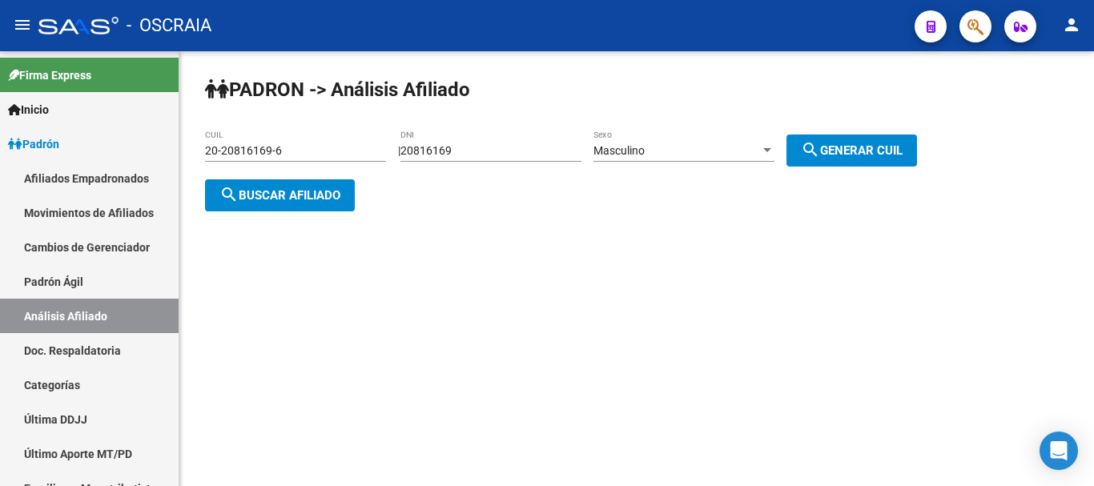
click at [327, 197] on span "search Buscar afiliado" at bounding box center [279, 195] width 121 height 14
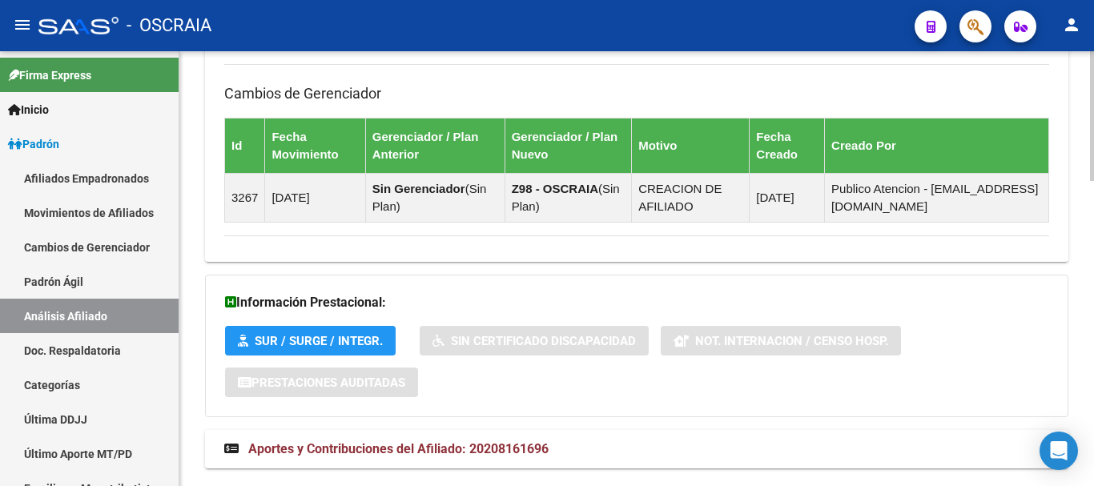
scroll to position [1019, 0]
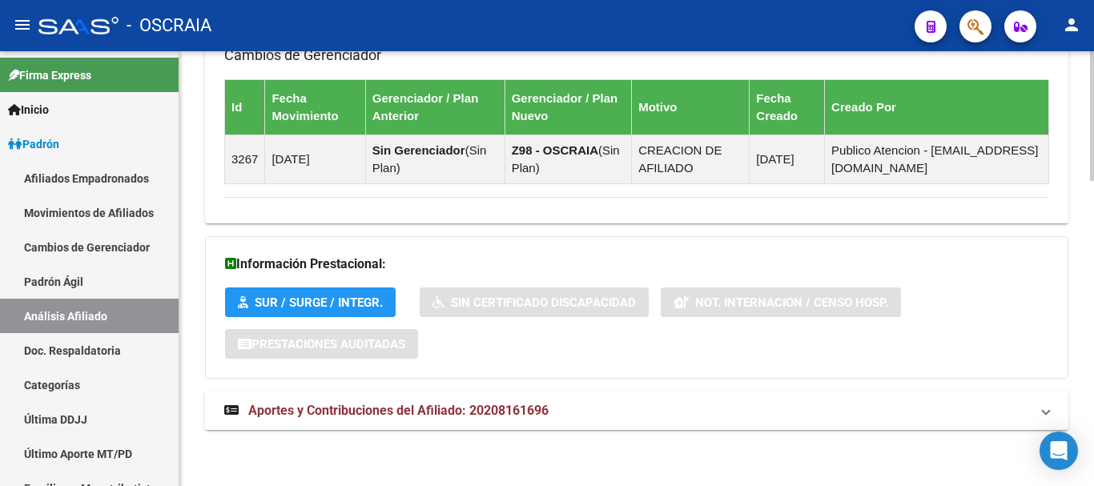
click at [438, 409] on span "Aportes y Contribuciones del Afiliado: 20208161696" at bounding box center [398, 410] width 300 height 15
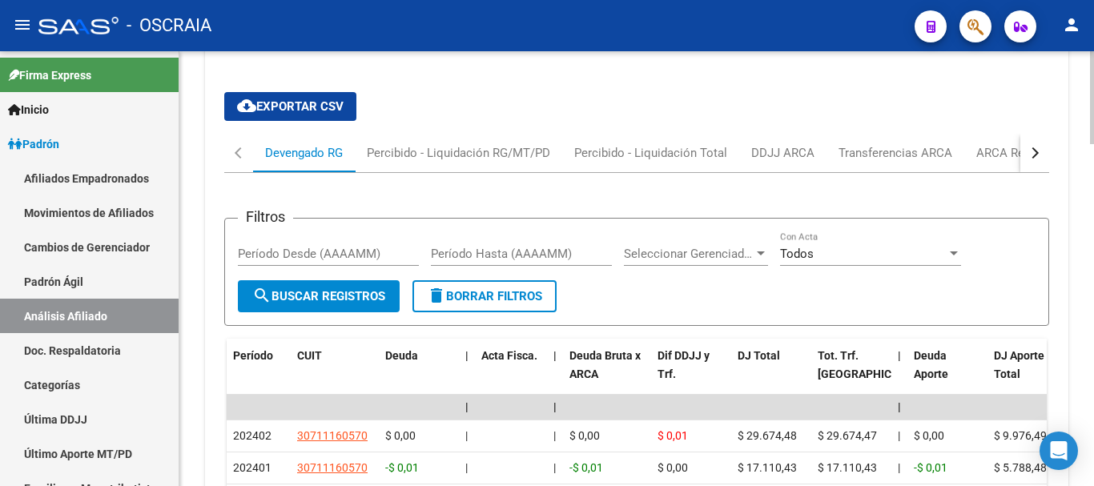
scroll to position [1592, 0]
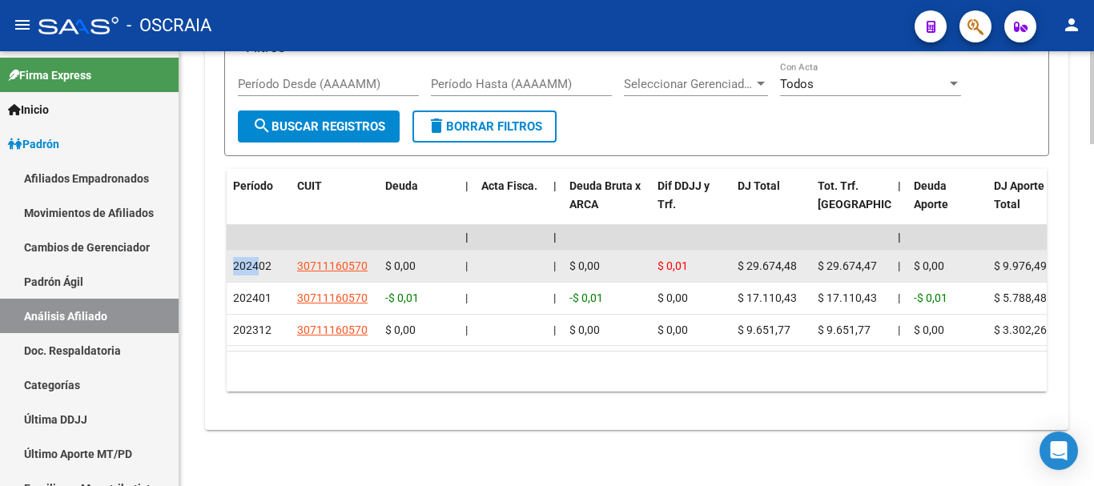
drag, startPoint x: 258, startPoint y: 253, endPoint x: 230, endPoint y: 253, distance: 28.0
click at [230, 253] on datatable-body-cell "202402" at bounding box center [259, 266] width 64 height 31
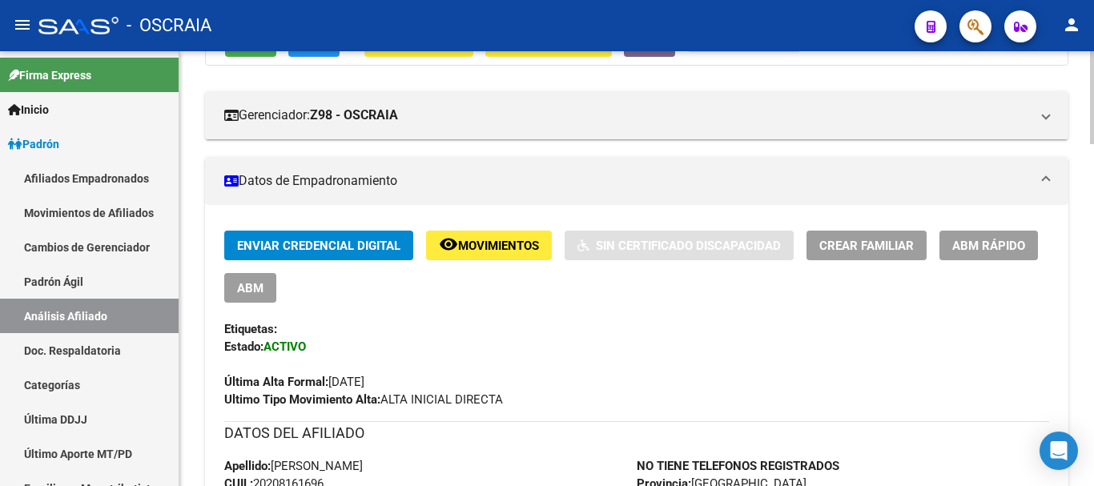
scroll to position [0, 0]
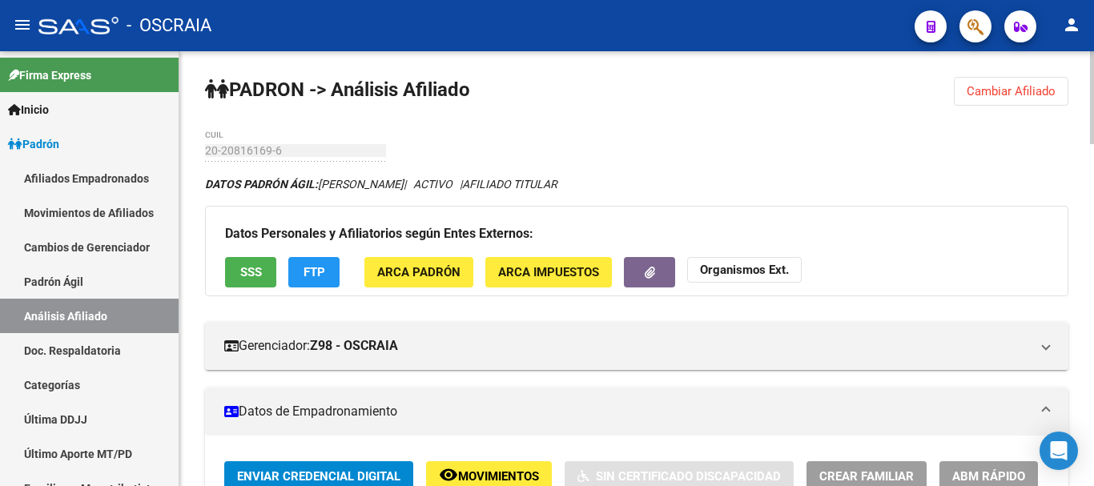
click at [205, 139] on div "20-20816169-6 CUIL" at bounding box center [295, 146] width 181 height 32
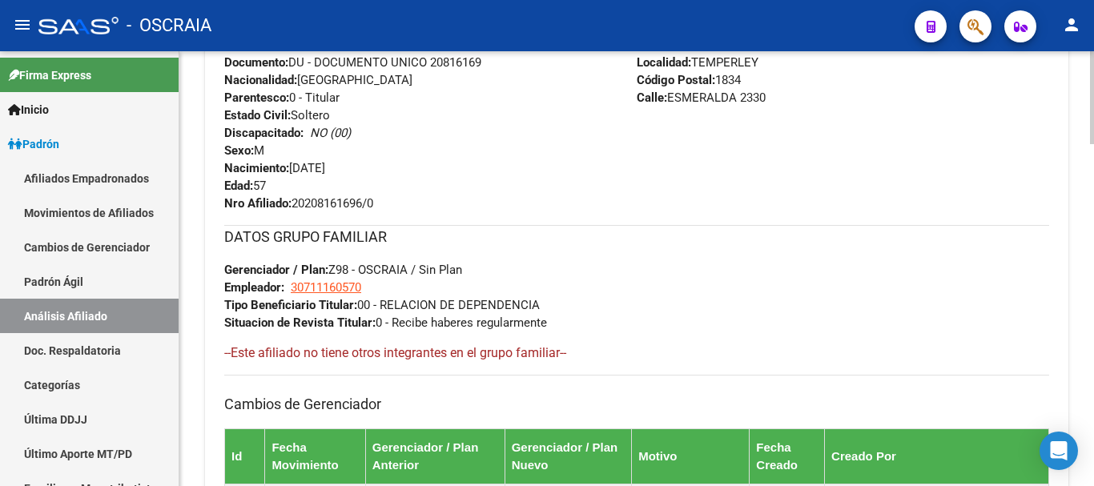
scroll to position [631, 0]
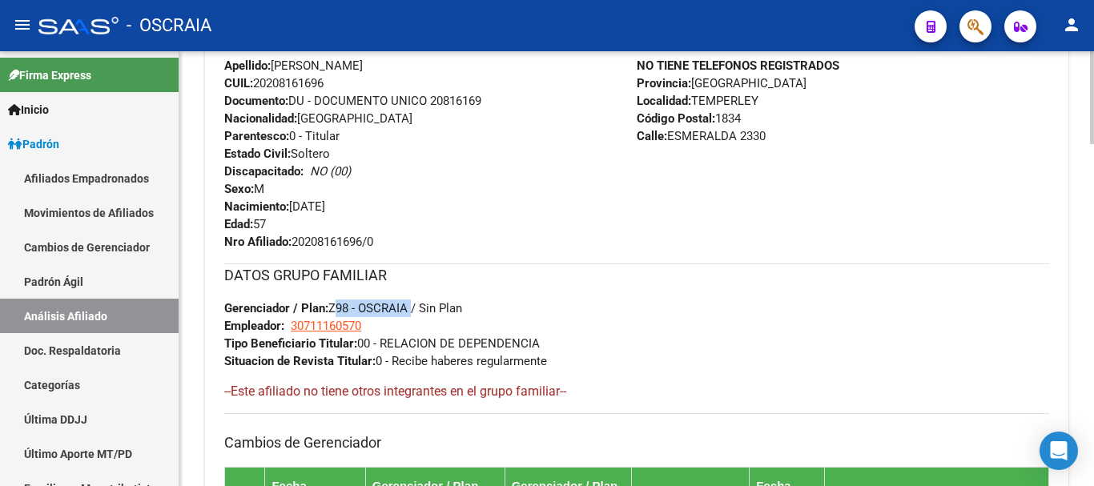
copy span "Z98 - OSCRAIA"
drag, startPoint x: 332, startPoint y: 305, endPoint x: 411, endPoint y: 305, distance: 79.3
click at [411, 305] on span "Gerenciador / Plan: Z98 - OSCRAIA / Sin Plan" at bounding box center [343, 308] width 238 height 14
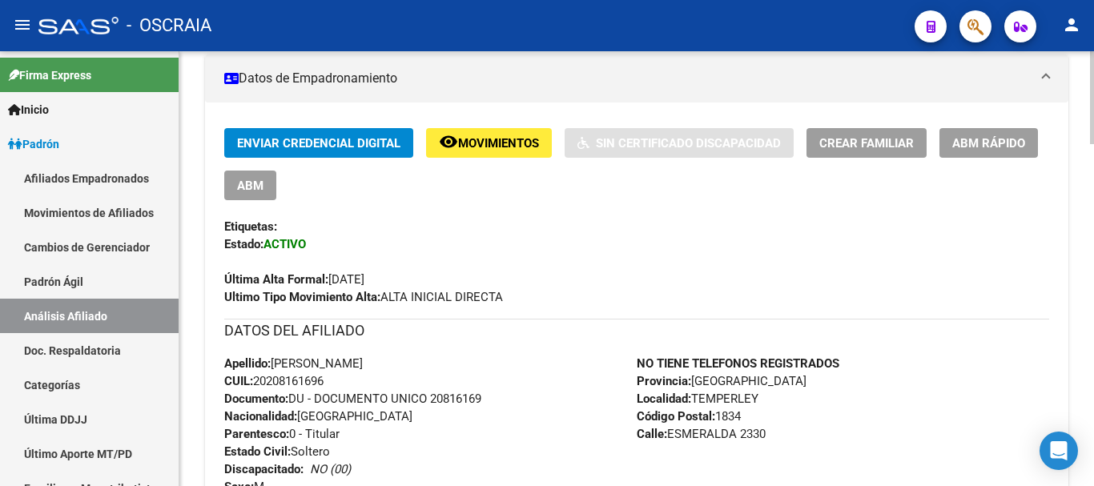
scroll to position [231, 0]
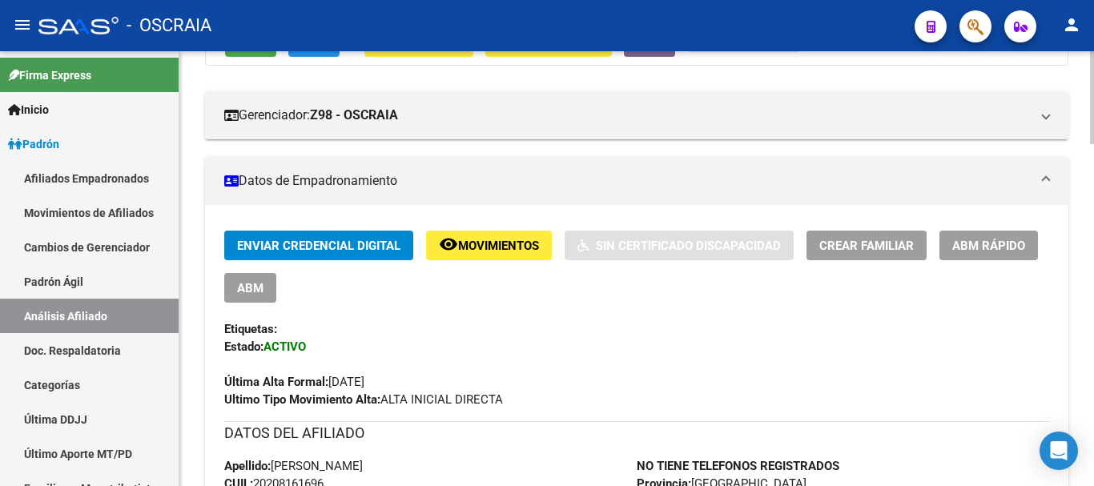
copy span "[DATE]"
drag, startPoint x: 397, startPoint y: 378, endPoint x: 332, endPoint y: 382, distance: 65.0
click at [332, 382] on div "Última Alta Formal: [DATE]" at bounding box center [636, 373] width 825 height 35
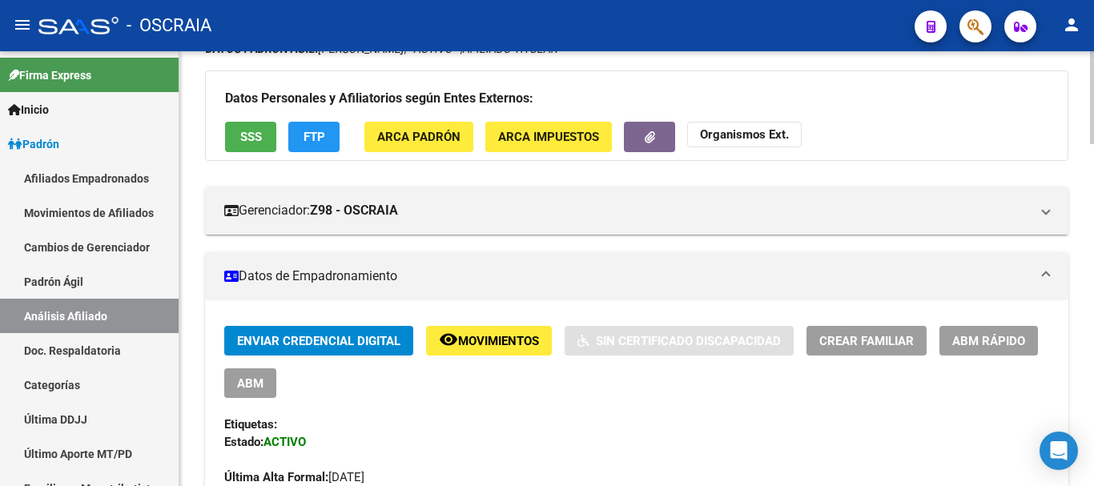
scroll to position [0, 0]
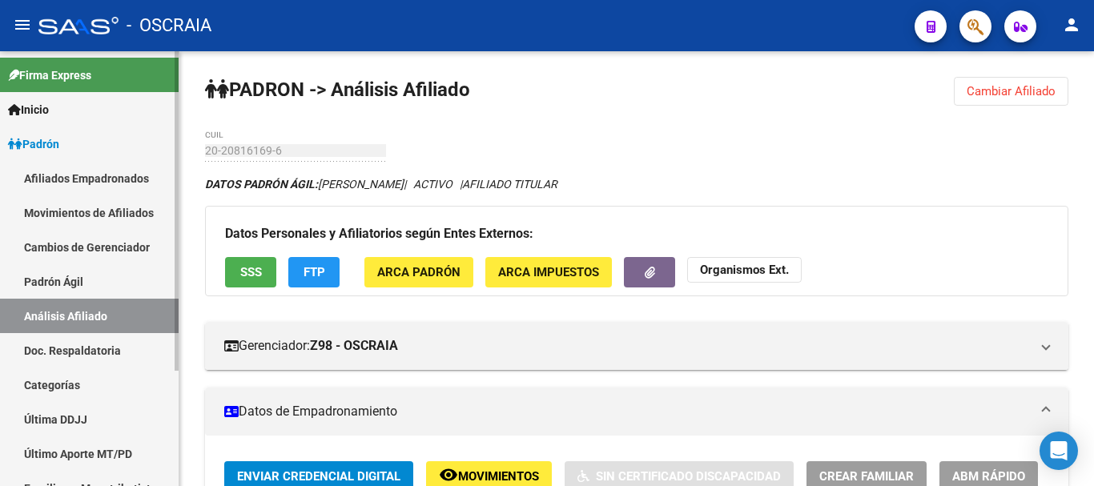
click at [73, 295] on link "Padrón Ágil" at bounding box center [89, 281] width 179 height 34
click at [74, 310] on link "Análisis Afiliado" at bounding box center [89, 316] width 179 height 34
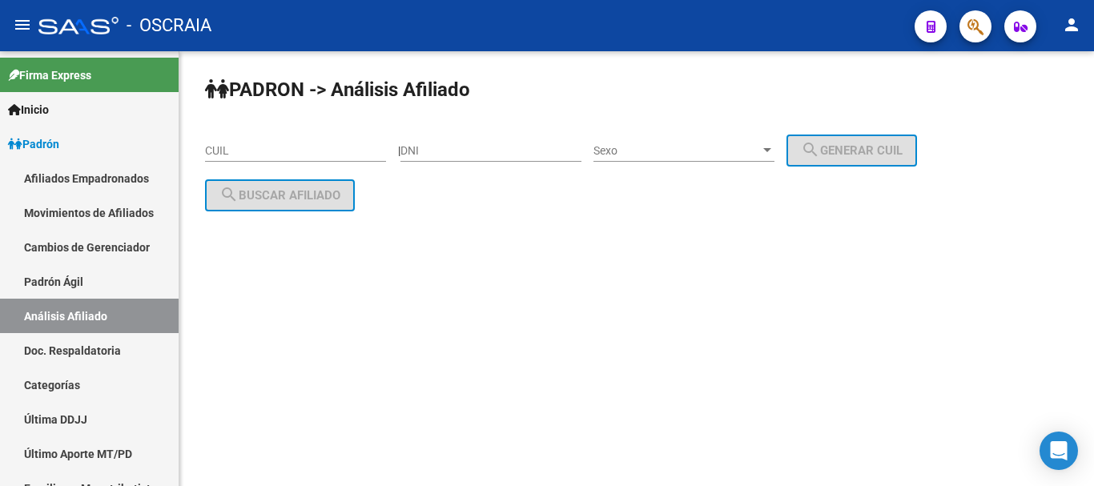
click at [320, 144] on input "CUIL" at bounding box center [295, 151] width 181 height 14
click at [516, 149] on input "DNI" at bounding box center [490, 151] width 181 height 14
type input "95226253"
click at [676, 131] on div "Sexo Sexo" at bounding box center [683, 146] width 181 height 32
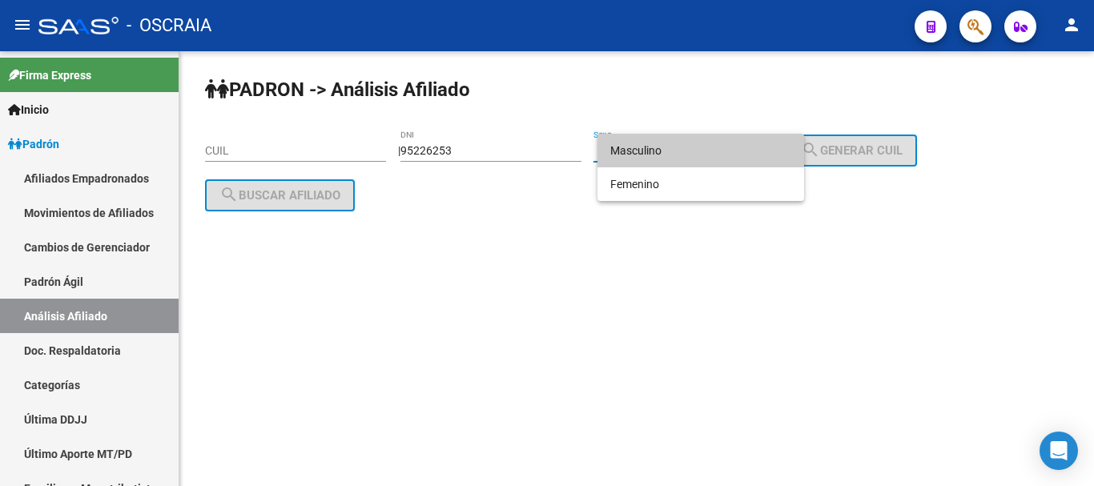
drag, startPoint x: 685, startPoint y: 151, endPoint x: 707, endPoint y: 155, distance: 22.8
click at [687, 151] on span "Masculino" at bounding box center [700, 151] width 181 height 34
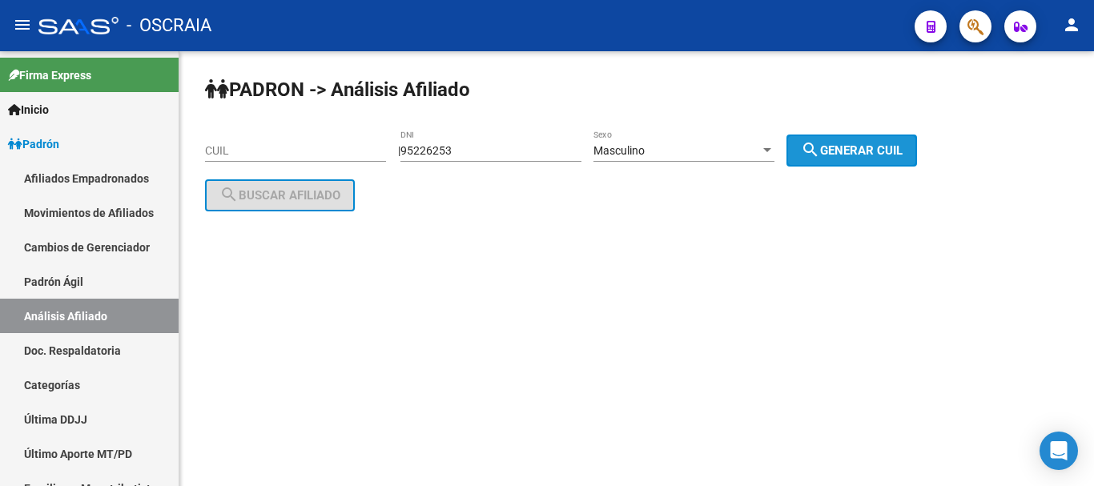
click at [838, 156] on span "search Generar CUIL" at bounding box center [852, 150] width 102 height 14
type input "20-95226253-0"
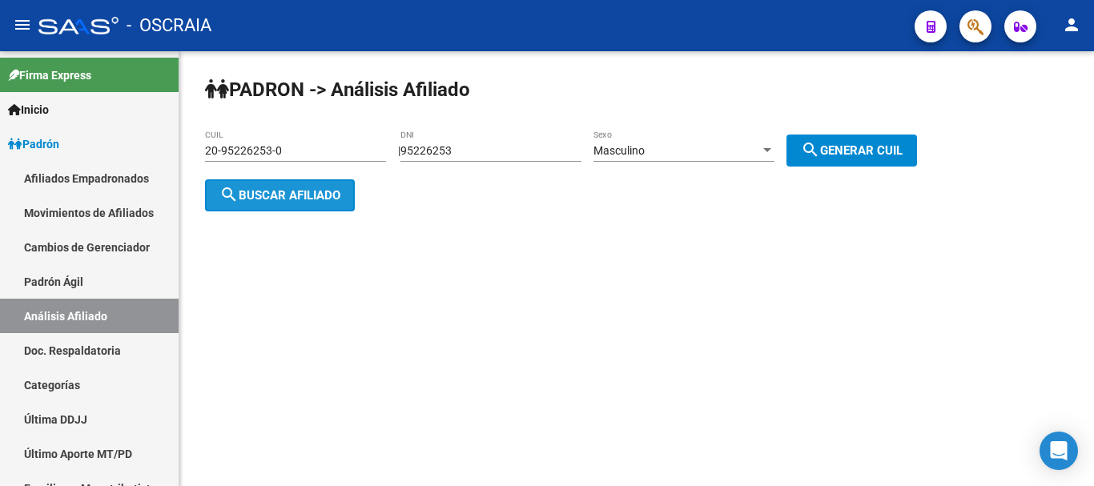
click at [249, 197] on span "search Buscar afiliado" at bounding box center [279, 195] width 121 height 14
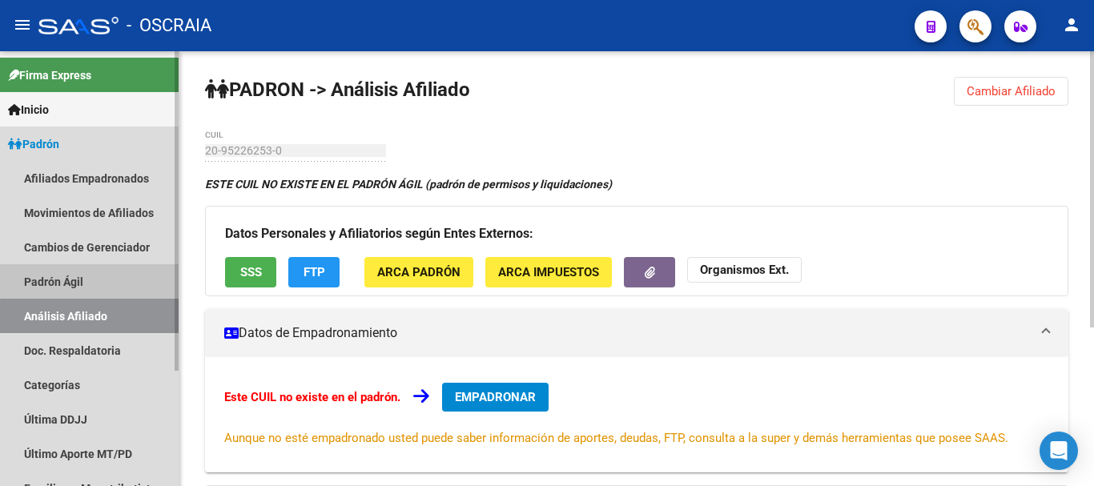
drag, startPoint x: 96, startPoint y: 276, endPoint x: 99, endPoint y: 304, distance: 28.2
click at [96, 277] on link "Padrón Ágil" at bounding box center [89, 281] width 179 height 34
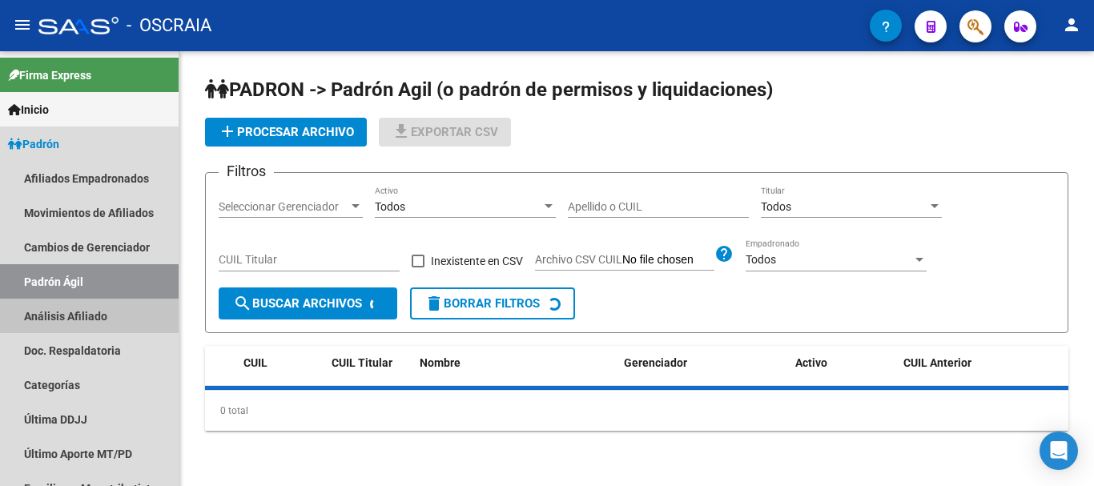
drag, startPoint x: 100, startPoint y: 306, endPoint x: 194, endPoint y: 251, distance: 108.4
click at [101, 306] on link "Análisis Afiliado" at bounding box center [89, 316] width 179 height 34
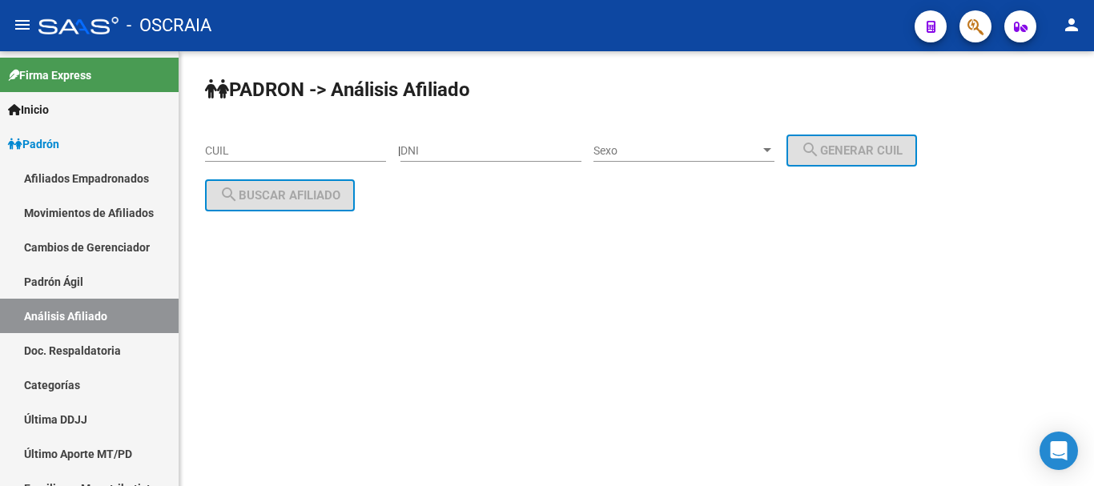
click at [444, 145] on input "DNI" at bounding box center [490, 151] width 181 height 14
type input "95226253"
click at [657, 149] on span "Sexo" at bounding box center [676, 151] width 167 height 14
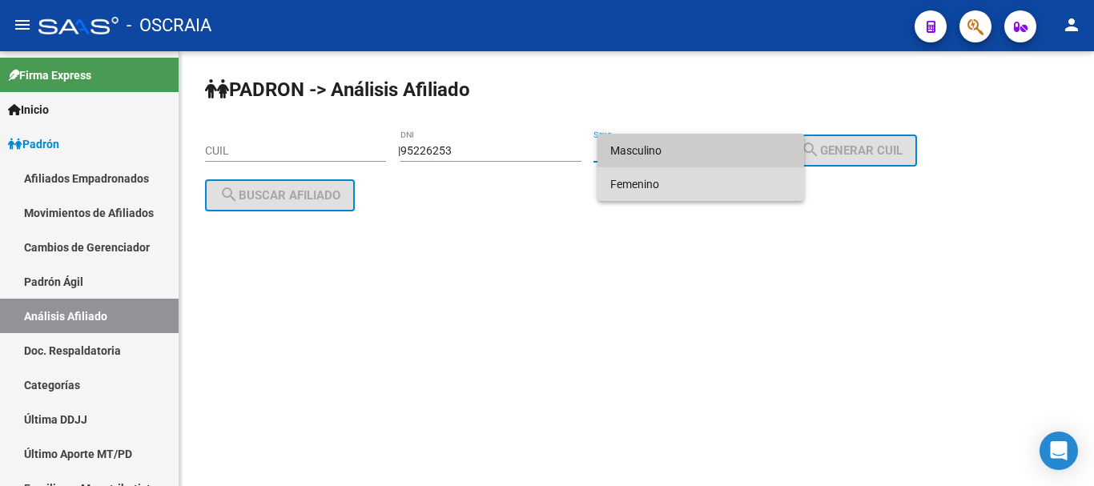
drag, startPoint x: 662, startPoint y: 180, endPoint x: 781, endPoint y: 143, distance: 125.1
click at [674, 178] on span "Femenino" at bounding box center [700, 184] width 181 height 34
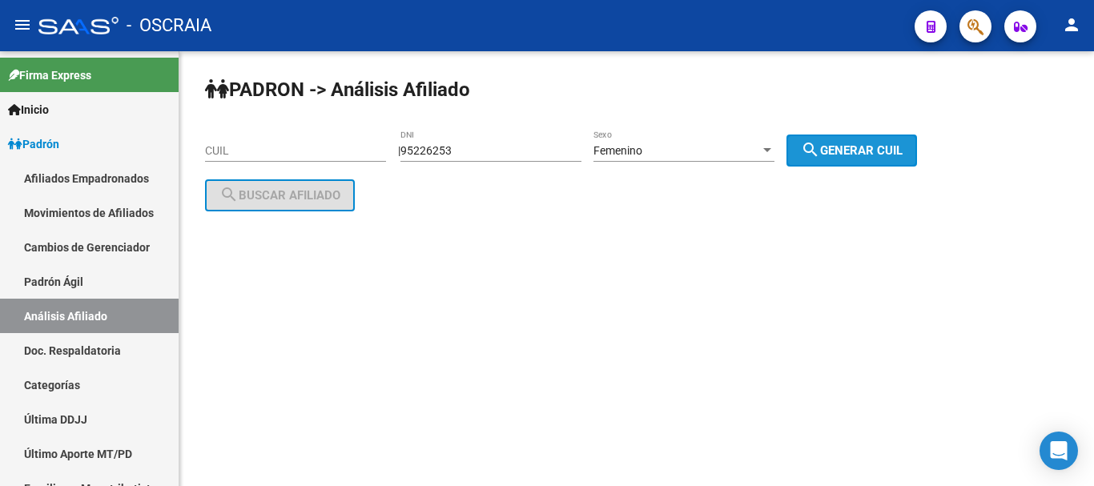
click at [846, 141] on button "search Generar CUIL" at bounding box center [851, 151] width 131 height 32
type input "27-95226253-5"
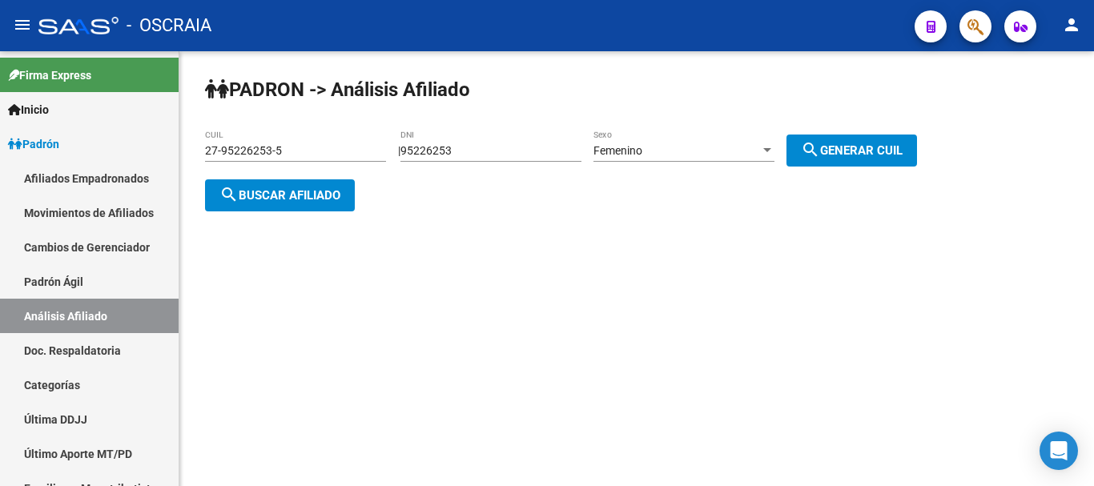
click at [309, 183] on button "search Buscar afiliado" at bounding box center [280, 195] width 150 height 32
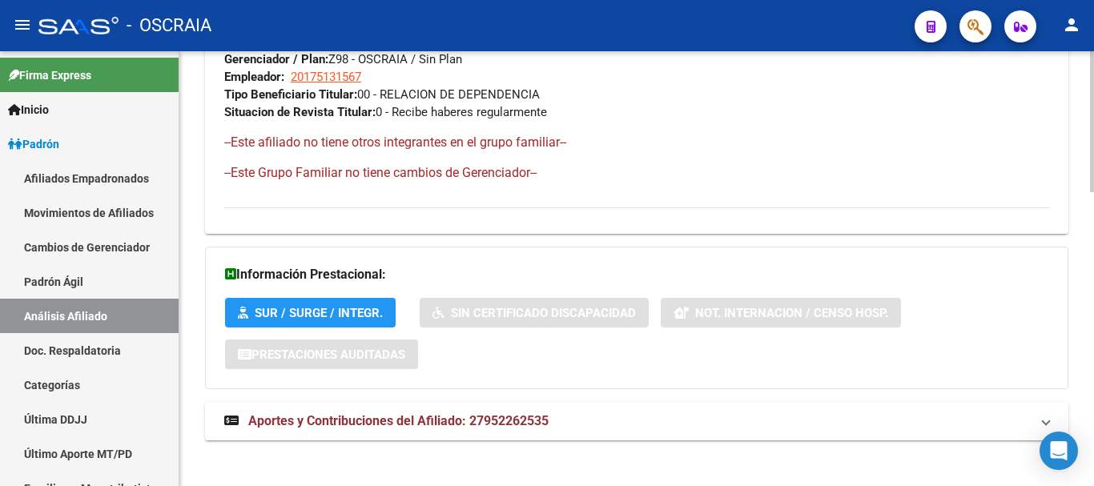
scroll to position [903, 0]
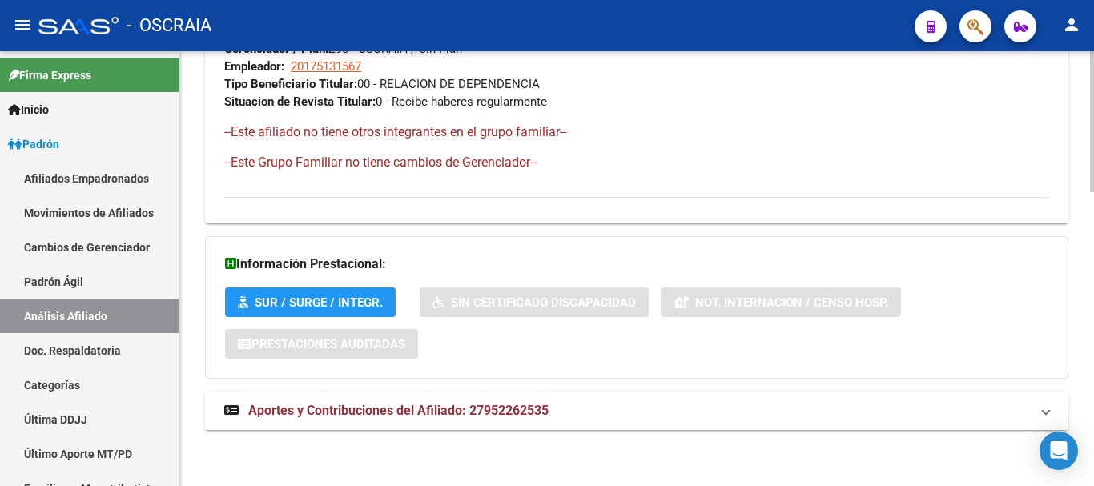
click at [447, 418] on strong "Aportes y Contribuciones del Afiliado: 27952262535" at bounding box center [386, 411] width 324 height 18
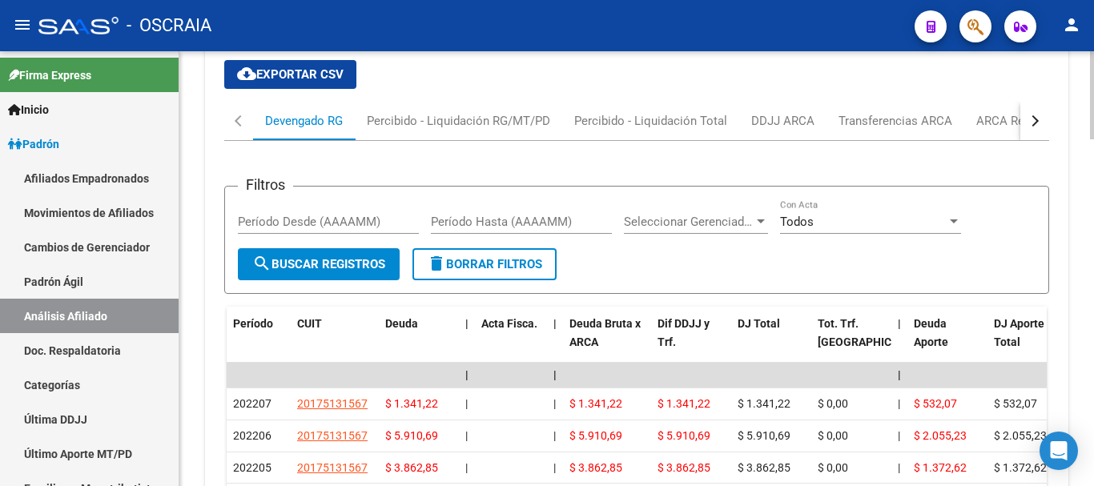
scroll to position [1544, 0]
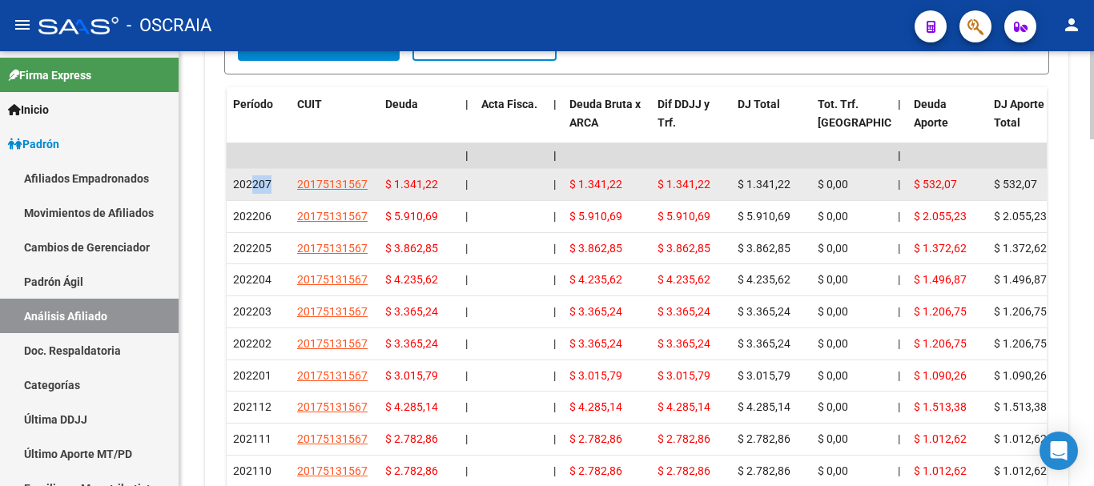
drag, startPoint x: 255, startPoint y: 183, endPoint x: 269, endPoint y: 181, distance: 14.6
click at [269, 181] on span "202207" at bounding box center [252, 184] width 38 height 13
click at [268, 186] on span "202207" at bounding box center [252, 184] width 38 height 13
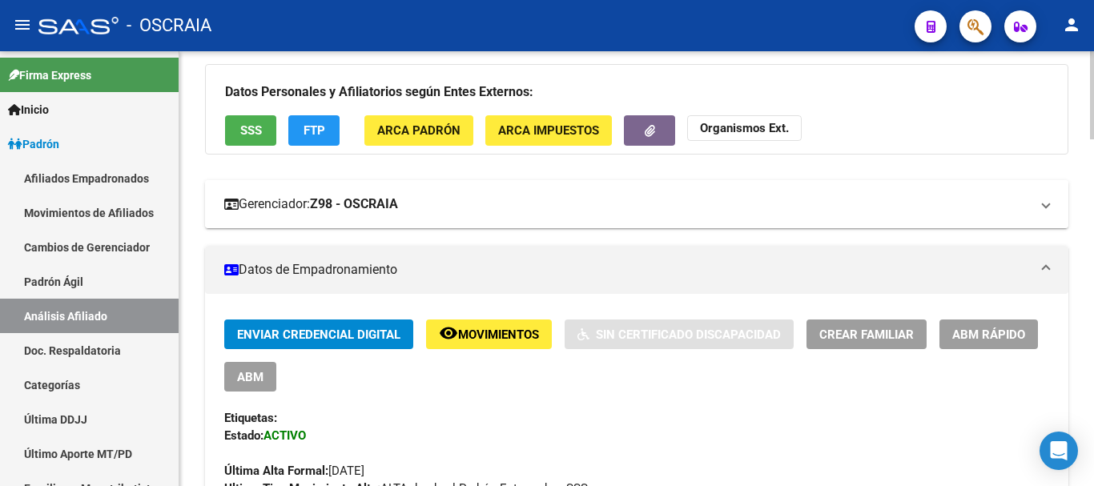
scroll to position [320, 0]
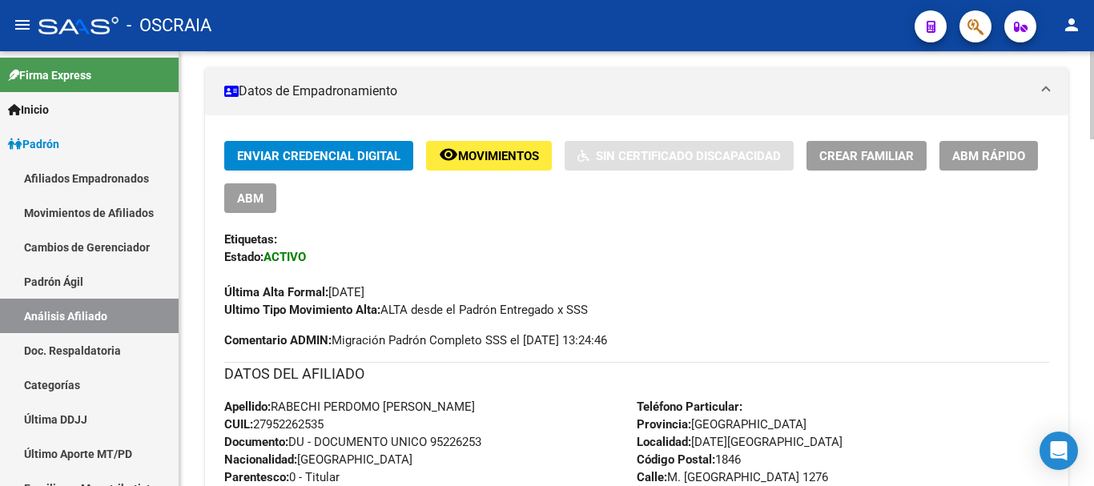
click at [507, 167] on button "remove_red_eye Movimientos" at bounding box center [489, 156] width 126 height 30
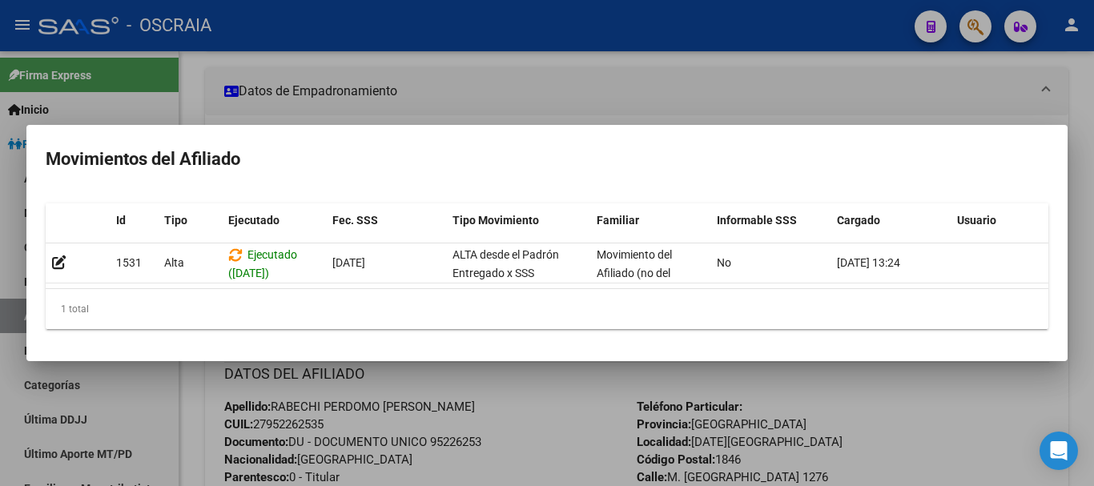
click at [959, 101] on div at bounding box center [547, 243] width 1094 height 486
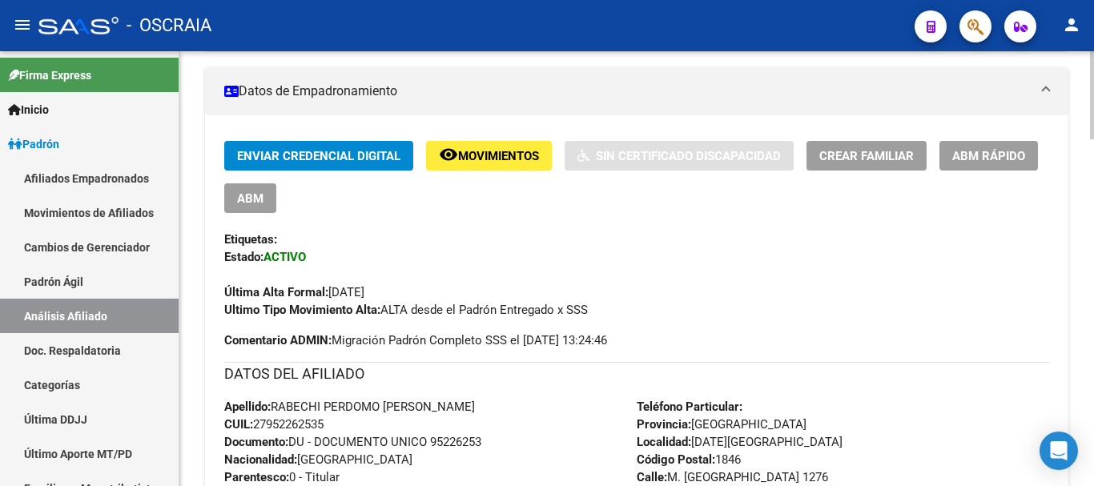
drag, startPoint x: 262, startPoint y: 255, endPoint x: 344, endPoint y: 255, distance: 82.5
click at [344, 255] on div "Enviar Credencial Digital remove_red_eye Movimientos Sin Certificado Discapacid…" at bounding box center [636, 230] width 825 height 178
click at [345, 255] on div "Enviar Credencial Digital remove_red_eye Movimientos Sin Certificado Discapacid…" at bounding box center [636, 230] width 825 height 178
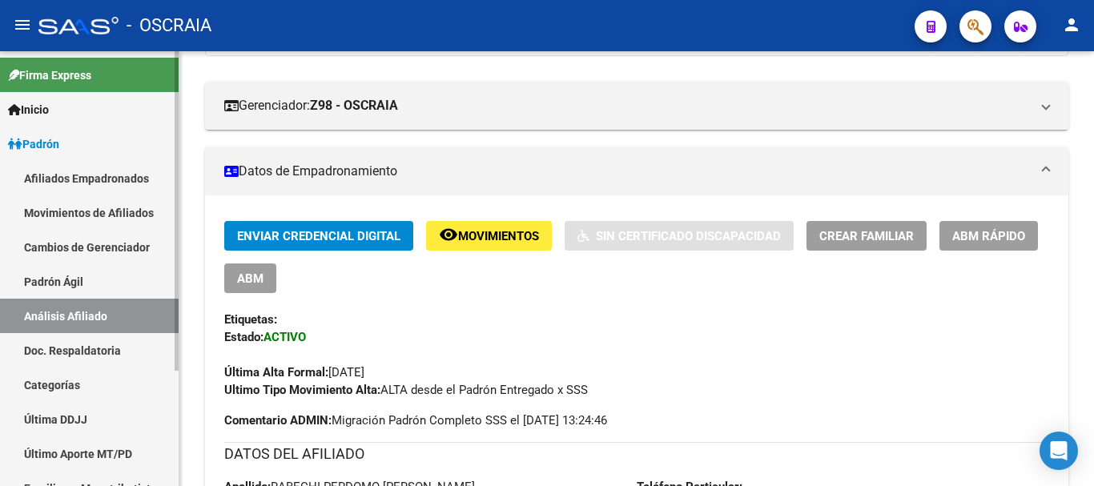
click at [118, 288] on link "Padrón Ágil" at bounding box center [89, 281] width 179 height 34
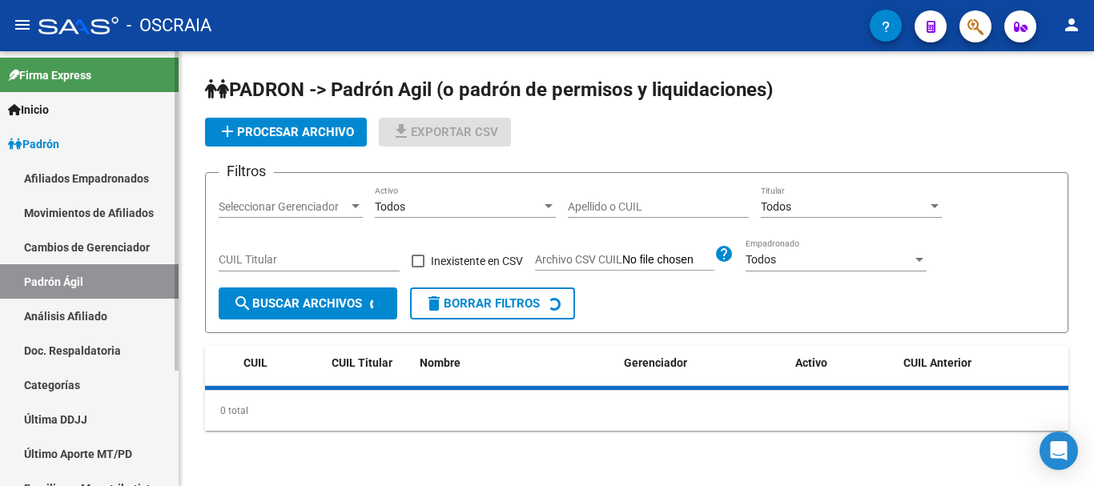
click at [108, 310] on link "Análisis Afiliado" at bounding box center [89, 316] width 179 height 34
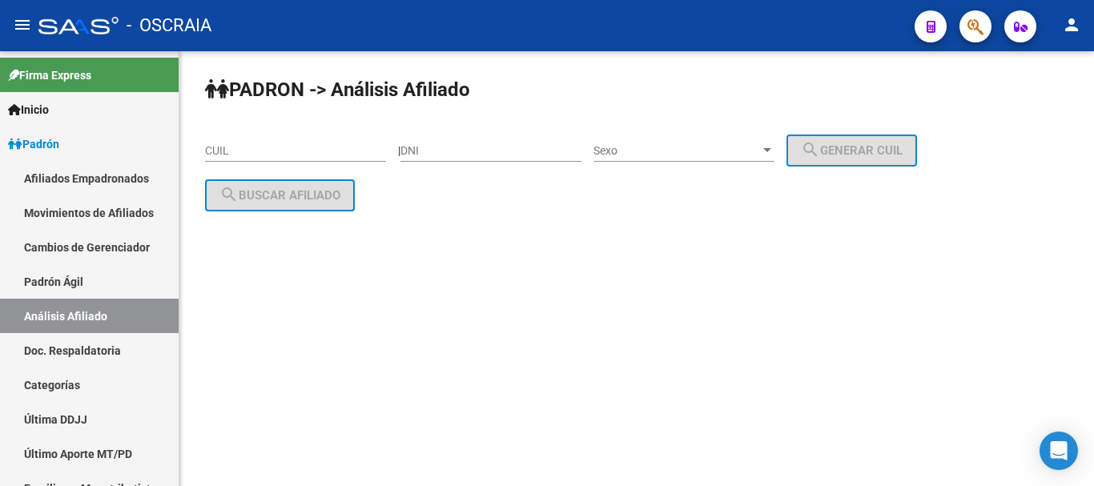
click at [447, 159] on div "DNI" at bounding box center [490, 146] width 181 height 32
click at [447, 146] on input "DNI" at bounding box center [490, 151] width 181 height 14
type input "22879431"
click at [698, 149] on span "Sexo" at bounding box center [676, 151] width 167 height 14
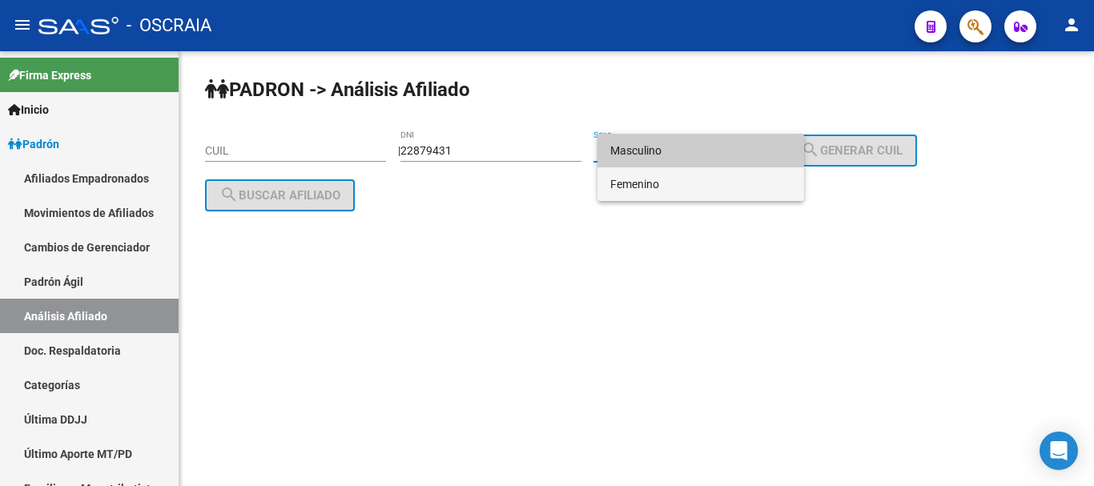
drag, startPoint x: 696, startPoint y: 190, endPoint x: 794, endPoint y: 151, distance: 105.3
click at [707, 187] on span "Femenino" at bounding box center [700, 184] width 181 height 34
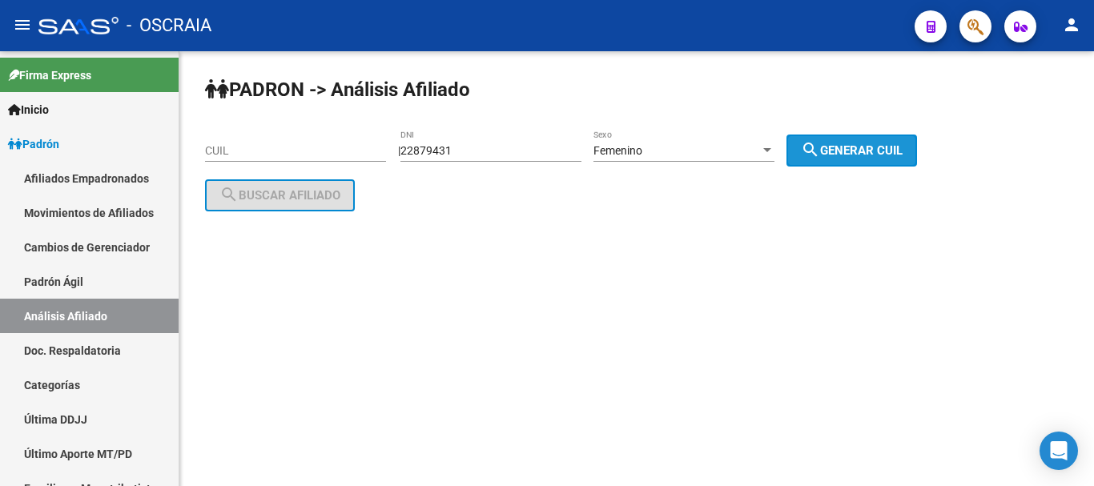
click at [847, 140] on button "search Generar CUIL" at bounding box center [851, 151] width 131 height 32
type input "27-22879431-2"
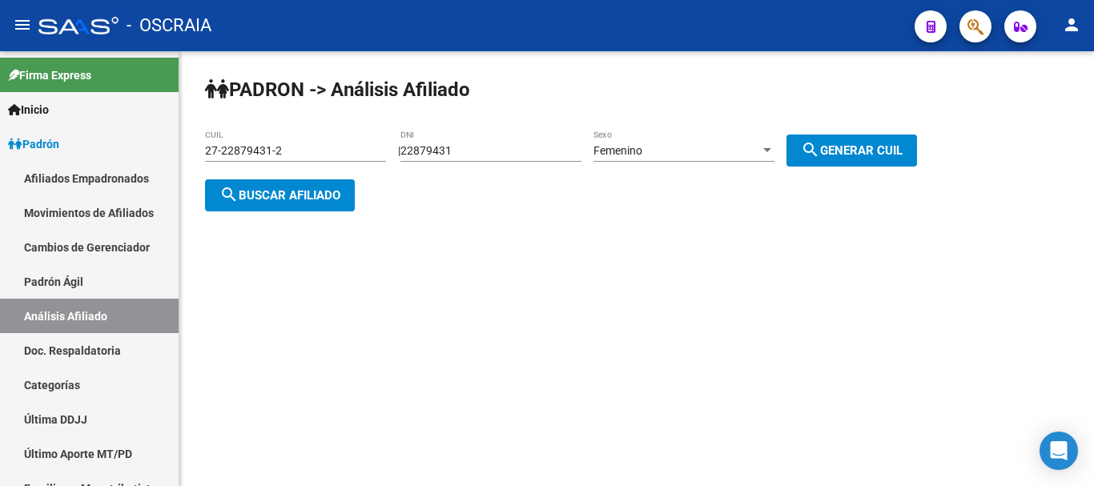
click at [320, 193] on span "search Buscar afiliado" at bounding box center [279, 195] width 121 height 14
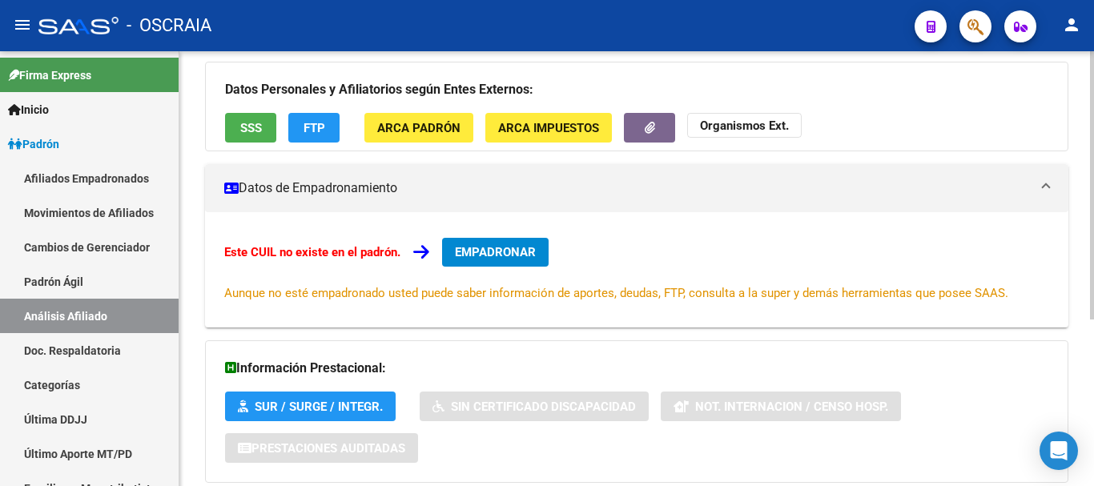
scroll to position [30, 0]
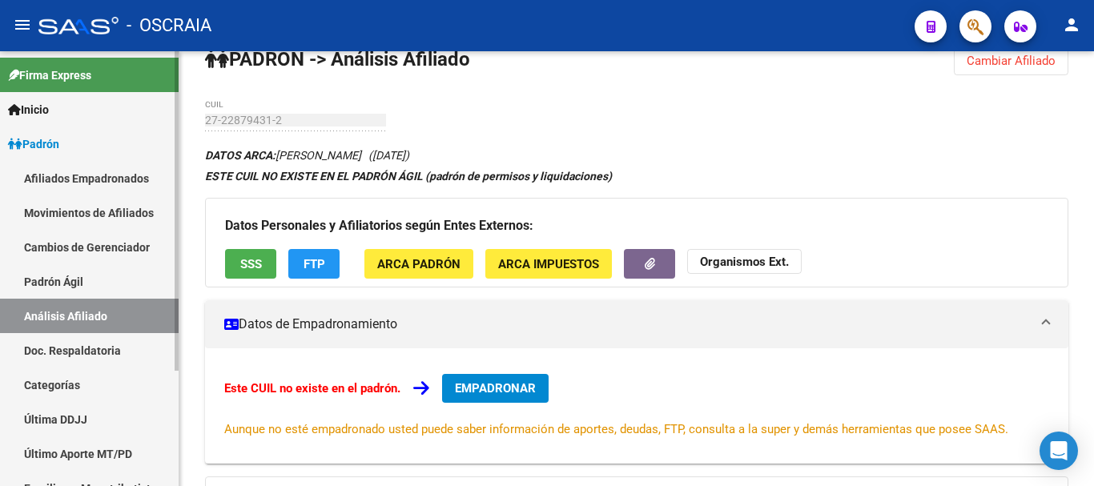
click at [83, 280] on link "Padrón Ágil" at bounding box center [89, 281] width 179 height 34
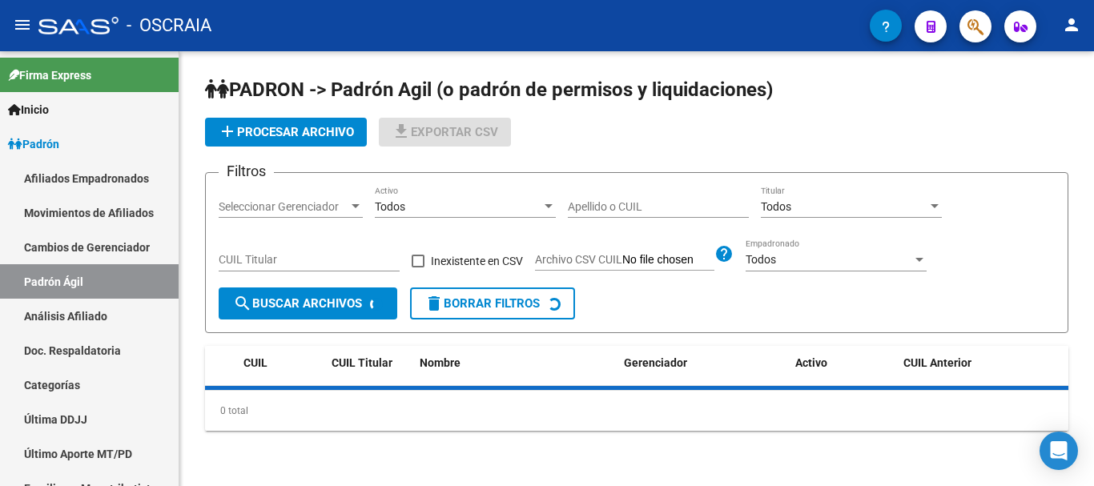
drag, startPoint x: 92, startPoint y: 313, endPoint x: 315, endPoint y: 13, distance: 373.9
click at [94, 312] on link "Análisis Afiliado" at bounding box center [89, 316] width 179 height 34
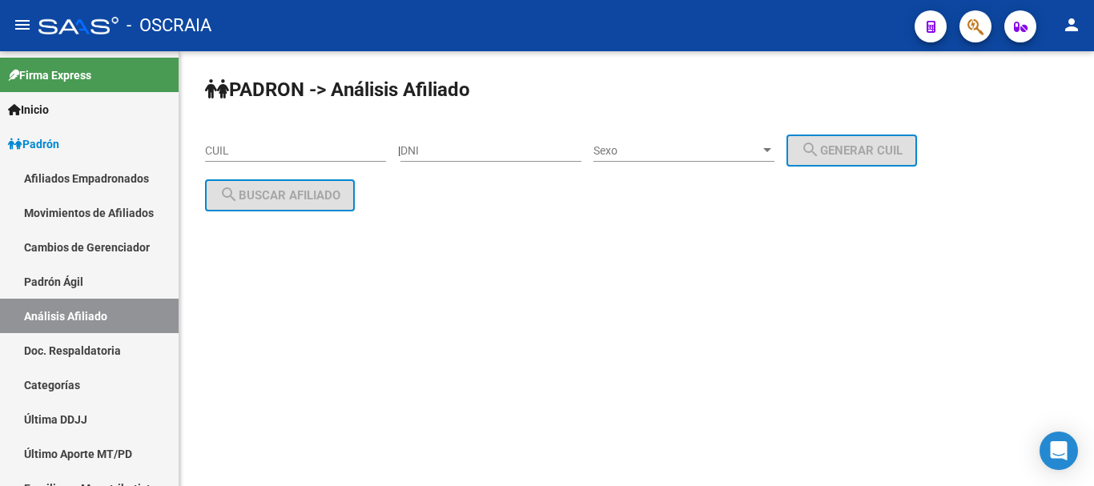
click at [281, 138] on div "CUIL" at bounding box center [295, 146] width 181 height 32
paste input "27-95226253-5"
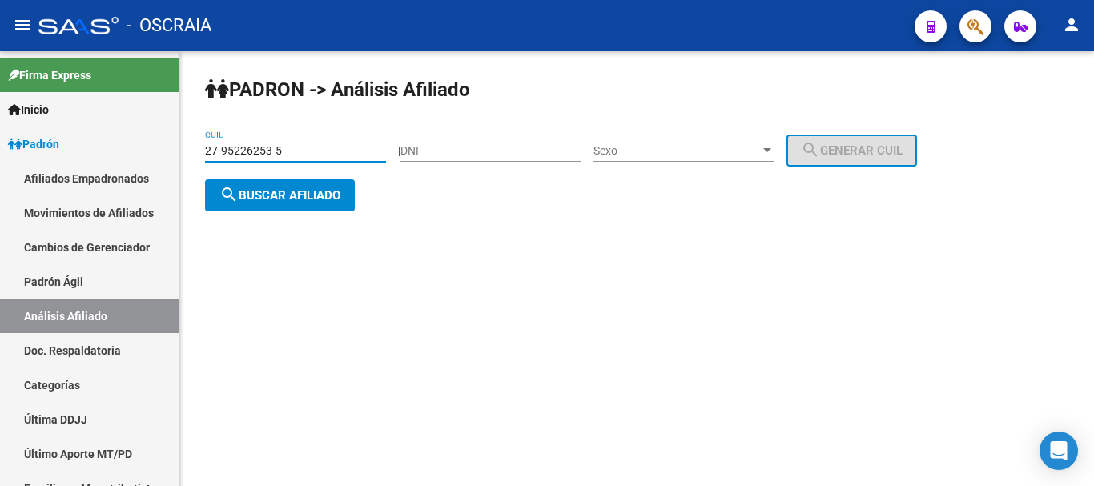
type input "27-95226253-5"
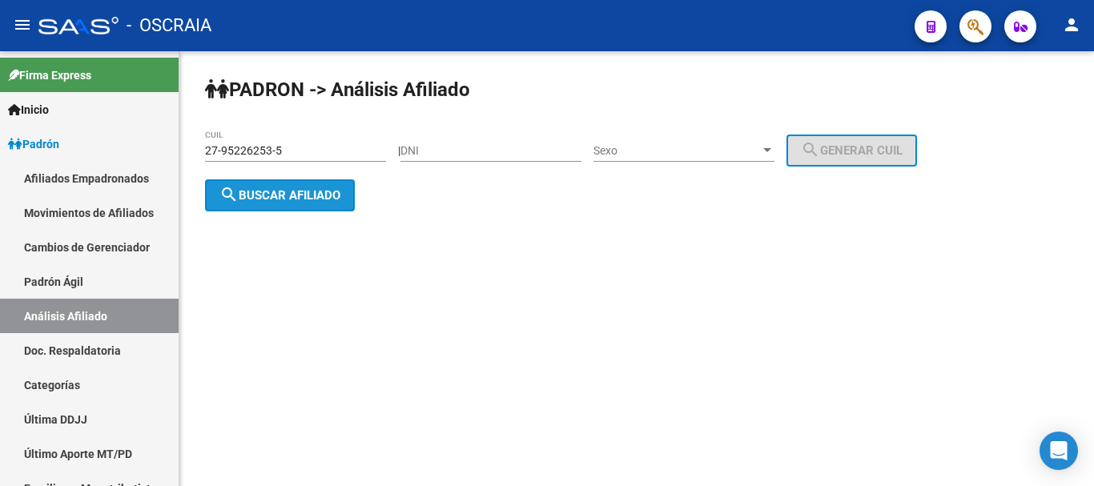
click at [329, 188] on span "search Buscar afiliado" at bounding box center [279, 195] width 121 height 14
